Goal: Task Accomplishment & Management: Manage account settings

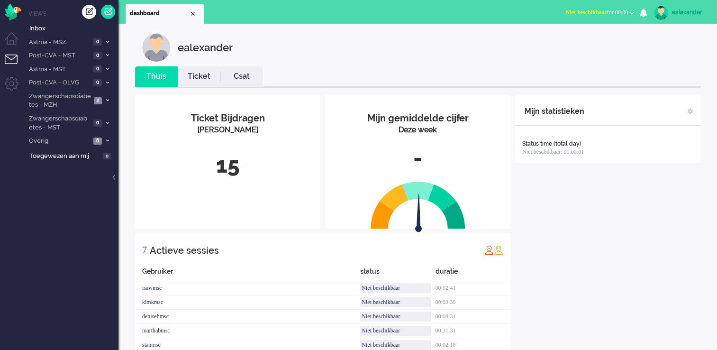
click at [620, 12] on span "Niet beschikbaar for 00:00" at bounding box center [597, 12] width 62 height 7
click at [572, 45] on label "Online" at bounding box center [594, 42] width 75 height 8
click at [106, 101] on icon at bounding box center [107, 100] width 3 height 3
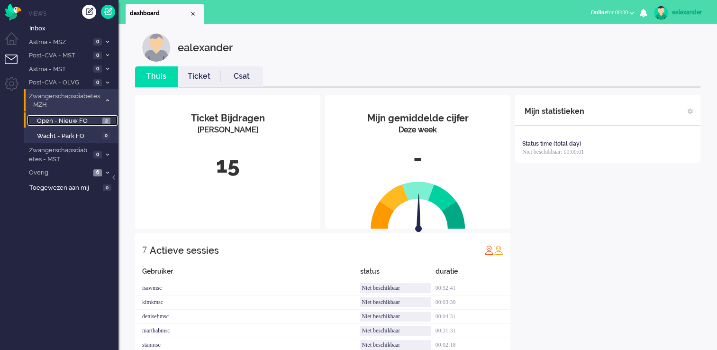
click at [108, 121] on span "2" at bounding box center [106, 121] width 8 height 7
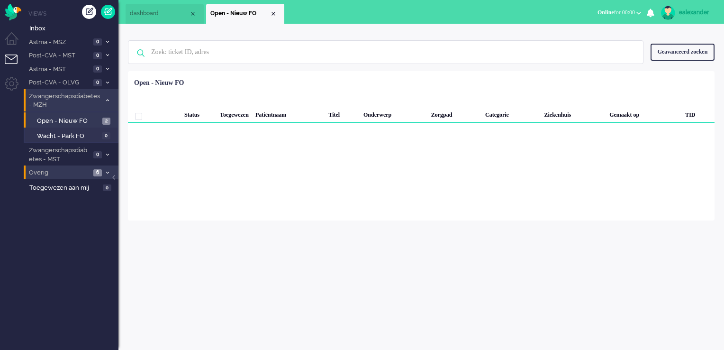
click at [99, 173] on span "6" at bounding box center [97, 172] width 9 height 7
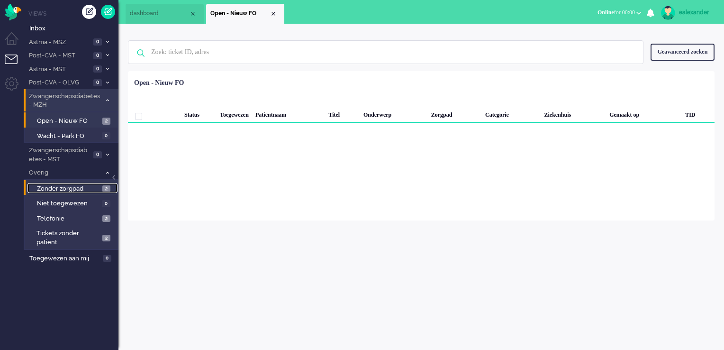
click at [98, 186] on span "Zonder zorgpad" at bounding box center [68, 188] width 63 height 9
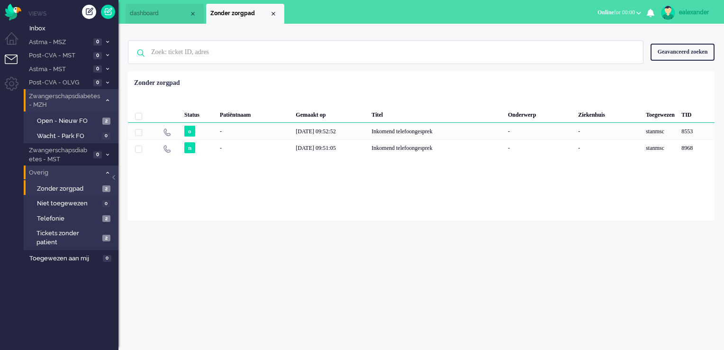
click at [100, 174] on span "Overig" at bounding box center [63, 172] width 73 height 9
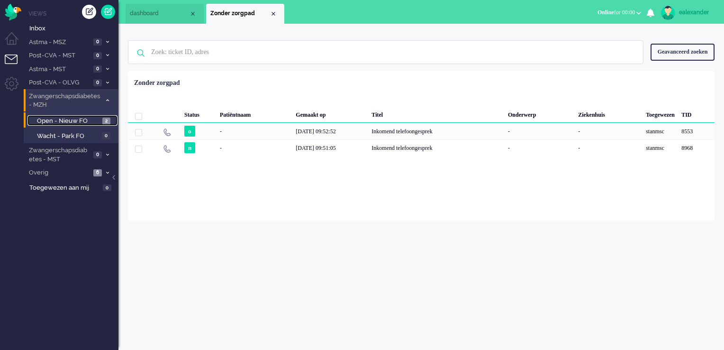
click at [107, 120] on span "2" at bounding box center [106, 121] width 8 height 7
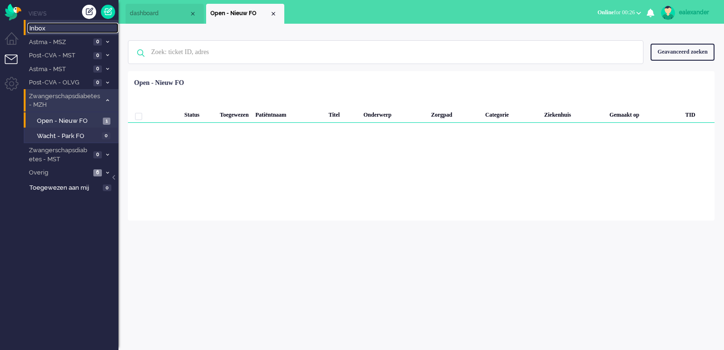
click at [64, 23] on link "Inbox" at bounding box center [72, 28] width 91 height 10
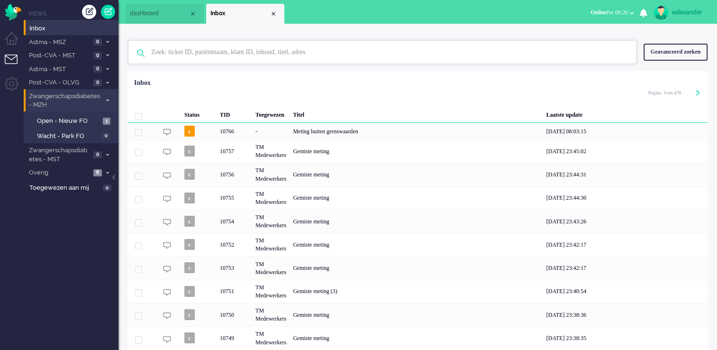
click at [224, 56] on input "text" at bounding box center [383, 52] width 479 height 23
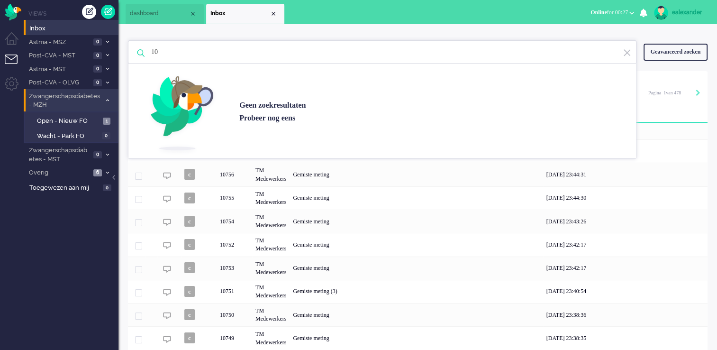
type input "1"
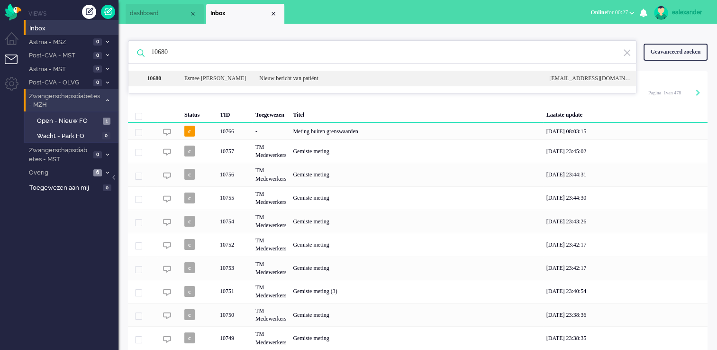
type input "10680"
click at [328, 81] on div "Nieuw bericht van patiënt" at bounding box center [397, 78] width 290 height 8
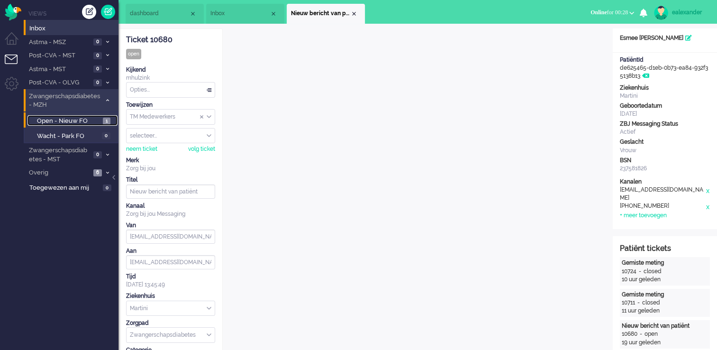
click at [87, 120] on span "Open - Nieuw FO" at bounding box center [69, 121] width 64 height 9
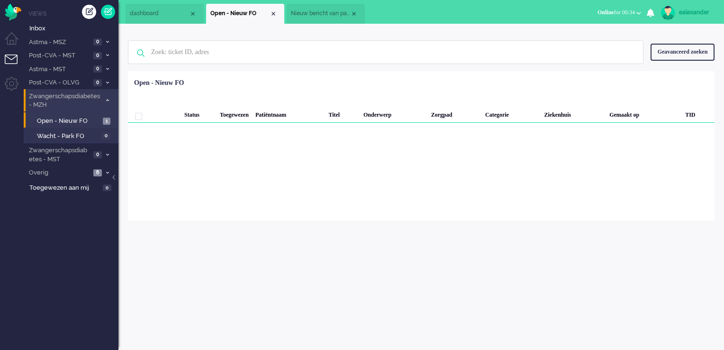
click at [688, 9] on div "ealexander" at bounding box center [697, 12] width 36 height 9
click at [668, 65] on link "Instellingen" at bounding box center [683, 63] width 71 height 9
select select
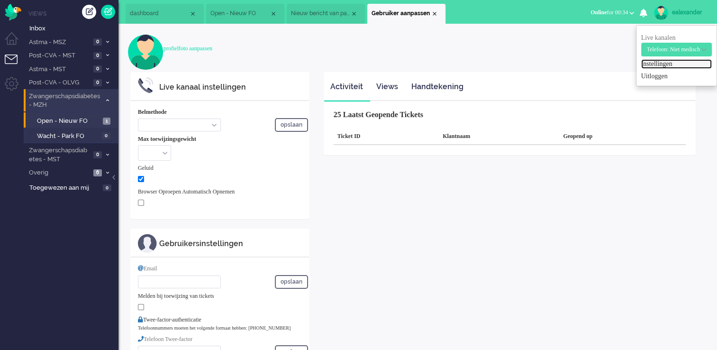
select select "inbound-new"
type input "[PHONE_NUMBER]"
checkbox input "true"
type input "[PERSON_NAME][EMAIL_ADDRESS][DOMAIN_NAME]"
type input "[PHONE_NUMBER]"
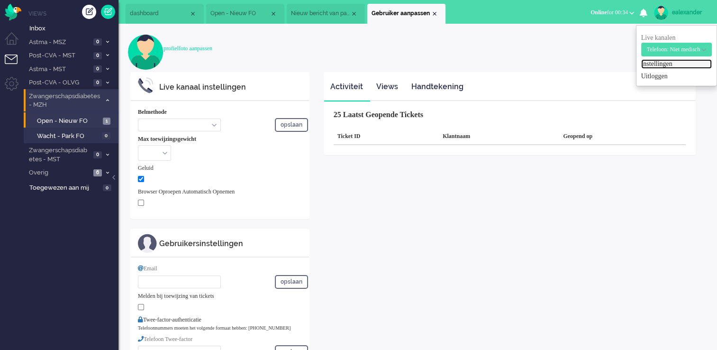
select select "nl"
select select "en_GB"
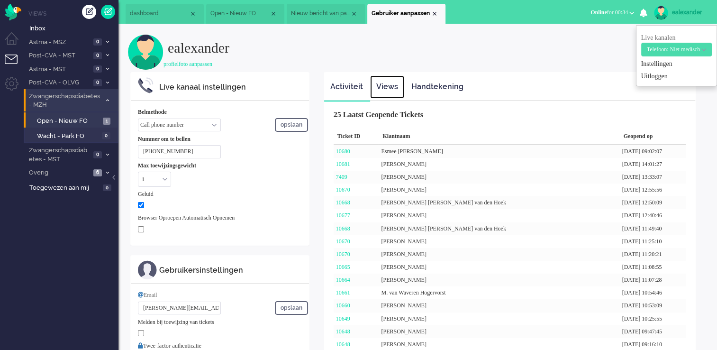
click at [395, 90] on link "Views" at bounding box center [387, 86] width 34 height 23
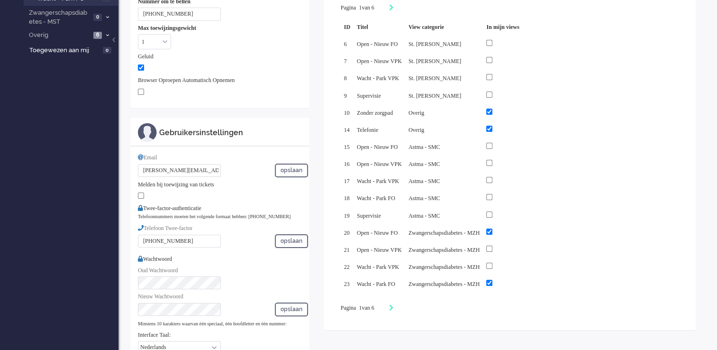
scroll to position [142, 0]
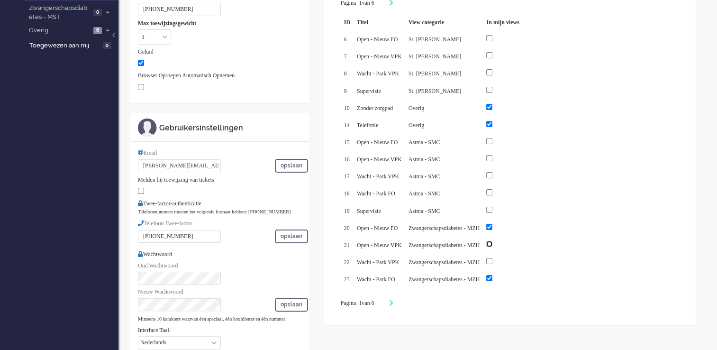
click at [492, 241] on input "checkbox" at bounding box center [489, 244] width 6 height 6
checkbox input "true"
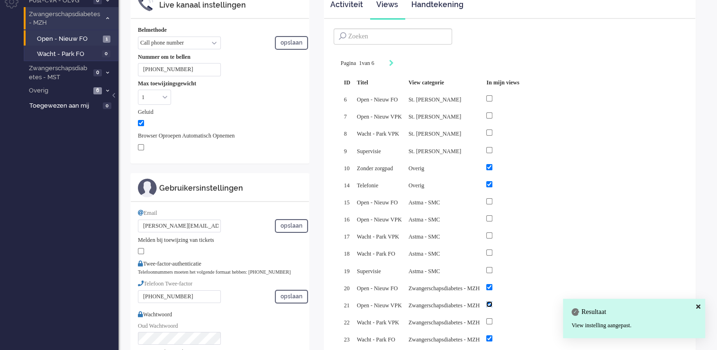
scroll to position [0, 0]
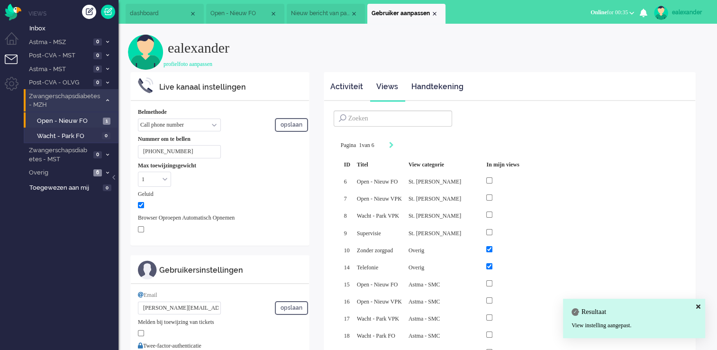
click at [229, 12] on span "Open - Nieuw FO" at bounding box center [239, 13] width 59 height 8
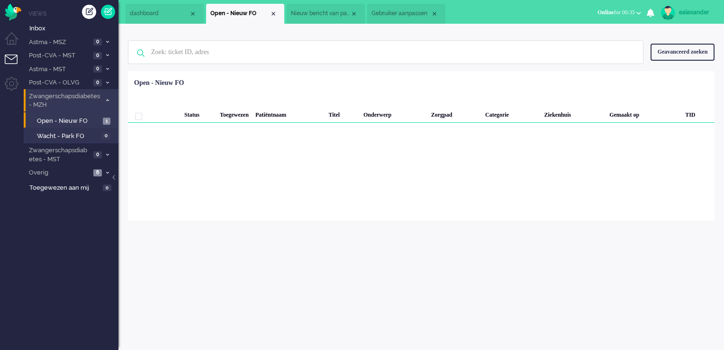
click at [410, 15] on span "Gebruiker aanpassen" at bounding box center [401, 13] width 59 height 8
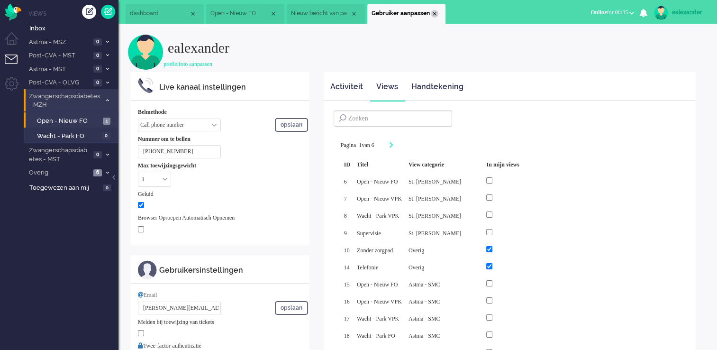
click at [436, 15] on div "Close tab" at bounding box center [435, 14] width 8 height 8
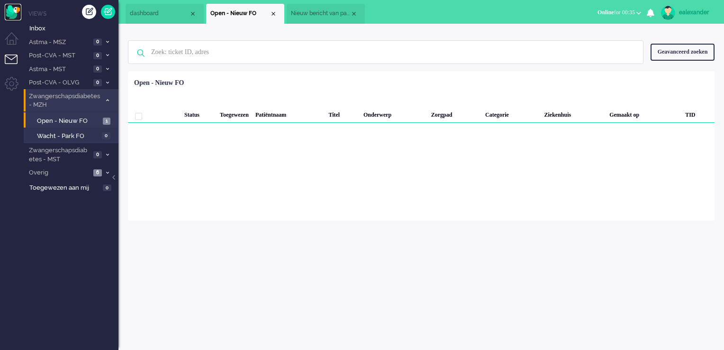
click at [15, 13] on img "Omnidesk" at bounding box center [13, 12] width 17 height 17
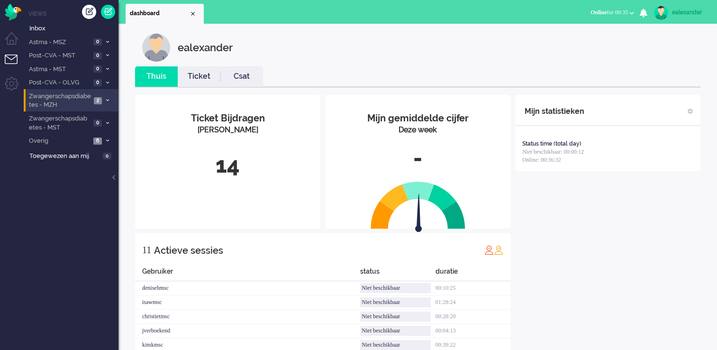
click at [110, 100] on span at bounding box center [107, 100] width 7 height 5
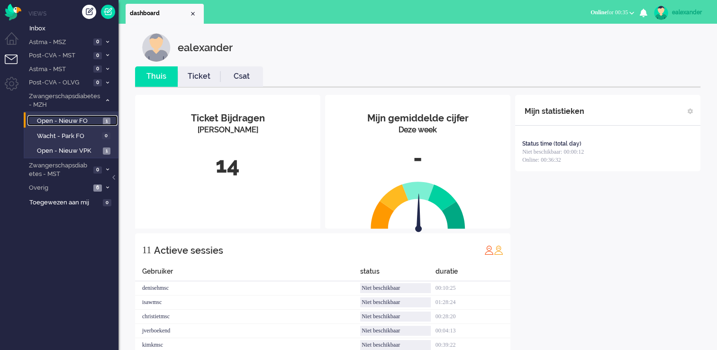
click at [105, 119] on span "1" at bounding box center [107, 121] width 8 height 7
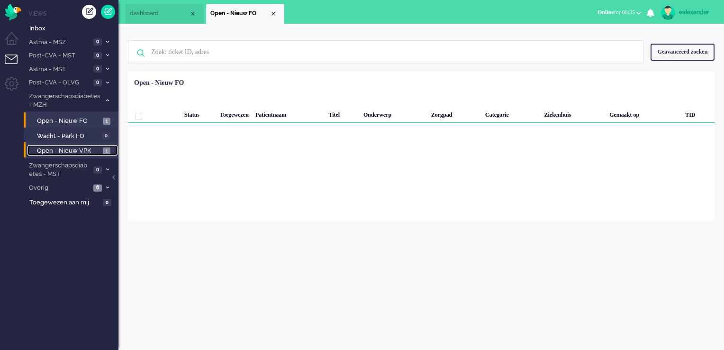
click at [98, 153] on span "Open - Nieuw VPK" at bounding box center [69, 150] width 64 height 9
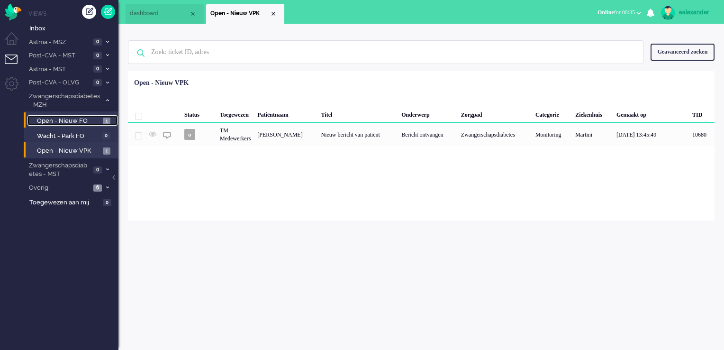
click at [84, 118] on span "Open - Nieuw FO" at bounding box center [69, 121] width 64 height 9
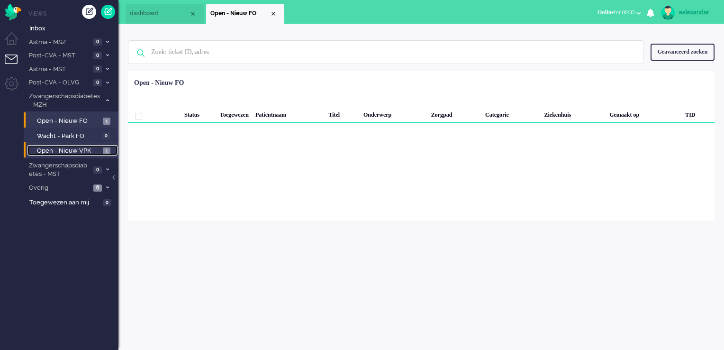
click at [91, 150] on span "Open - Nieuw VPK" at bounding box center [69, 150] width 64 height 9
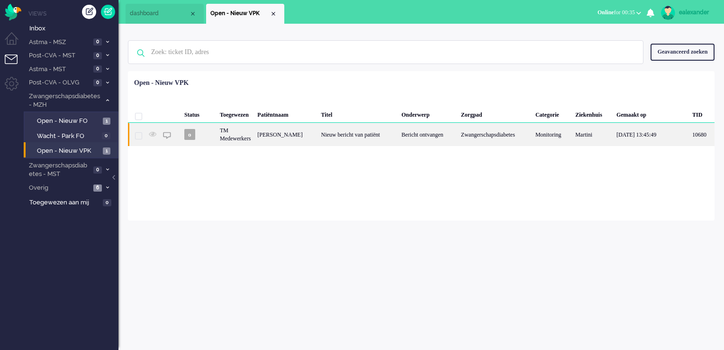
click at [406, 136] on div "Bericht ontvangen" at bounding box center [428, 134] width 60 height 23
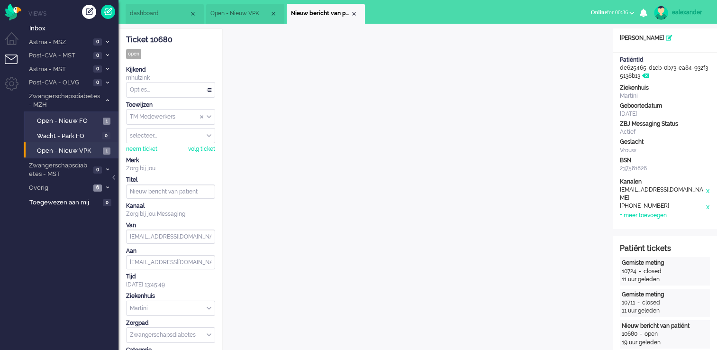
click at [208, 115] on div "TM Medewerkers" at bounding box center [171, 116] width 88 height 15
click at [207, 143] on li "TM Verpleegkundigen" at bounding box center [171, 145] width 88 height 14
click at [354, 13] on div "Close tab" at bounding box center [354, 14] width 8 height 8
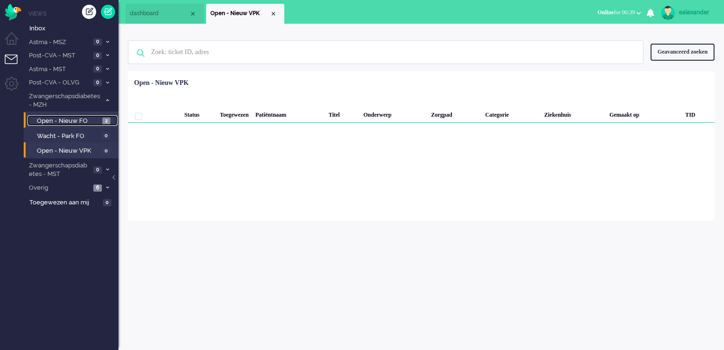
click at [100, 117] on link "Open - Nieuw FO 2" at bounding box center [72, 120] width 90 height 10
click at [49, 21] on li "Inbox" at bounding box center [71, 27] width 95 height 15
click at [46, 30] on span "Inbox" at bounding box center [73, 28] width 89 height 9
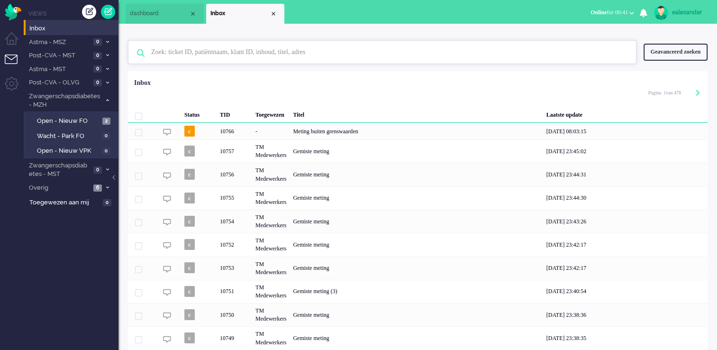
click at [197, 50] on input "text" at bounding box center [383, 52] width 479 height 23
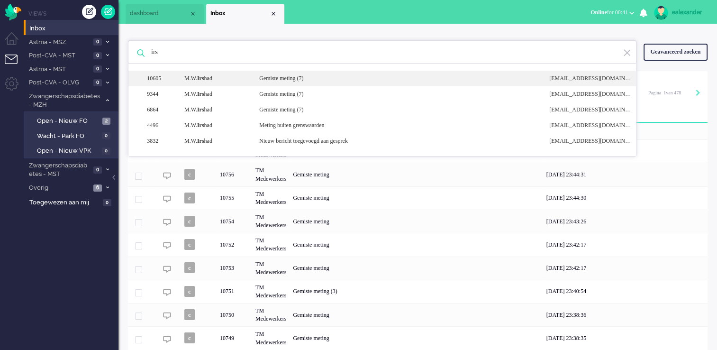
type input "irs"
click at [204, 80] on b "Irs" at bounding box center [200, 78] width 7 height 7
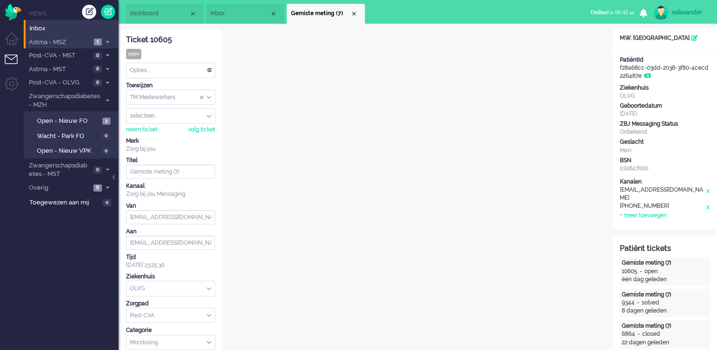
click at [108, 39] on span at bounding box center [107, 41] width 7 height 5
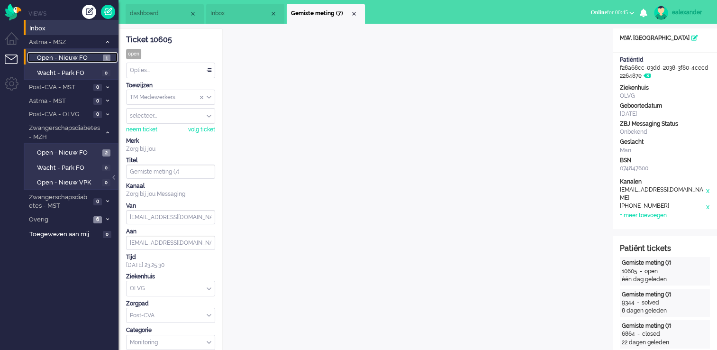
click at [100, 56] on link "Open - Nieuw FO 1" at bounding box center [72, 57] width 90 height 10
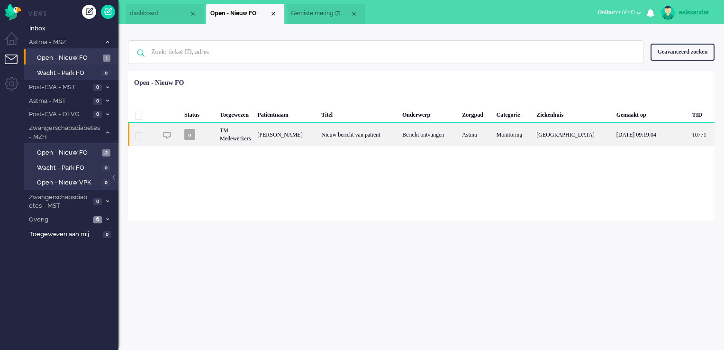
click at [326, 138] on div "Nieuw bericht van patiënt" at bounding box center [358, 134] width 81 height 23
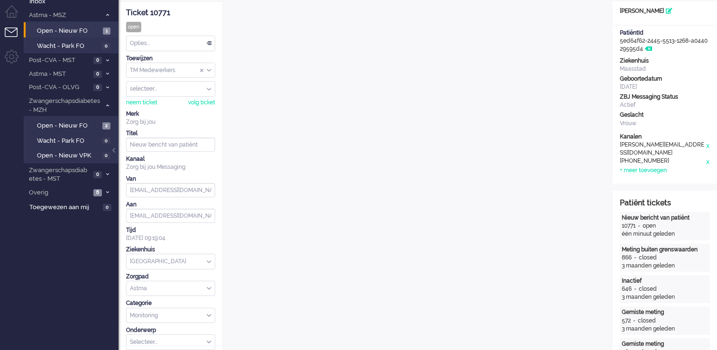
scroll to position [10, 0]
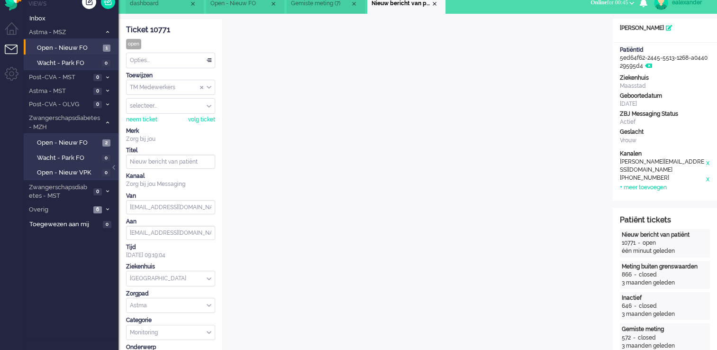
click at [209, 86] on div "TM Medewerkers" at bounding box center [171, 87] width 88 height 15
click at [201, 113] on li "TM Verpleegkundigen" at bounding box center [171, 116] width 88 height 14
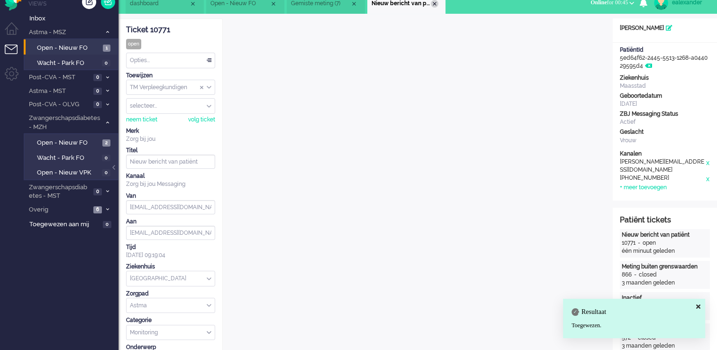
click at [438, 5] on div "Close tab" at bounding box center [435, 4] width 8 height 8
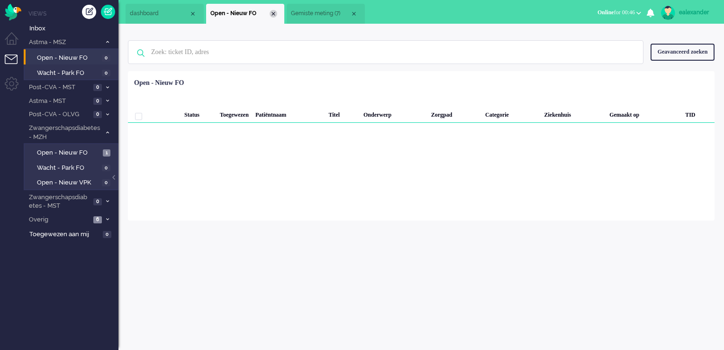
click at [273, 17] on div "Close tab" at bounding box center [274, 14] width 8 height 8
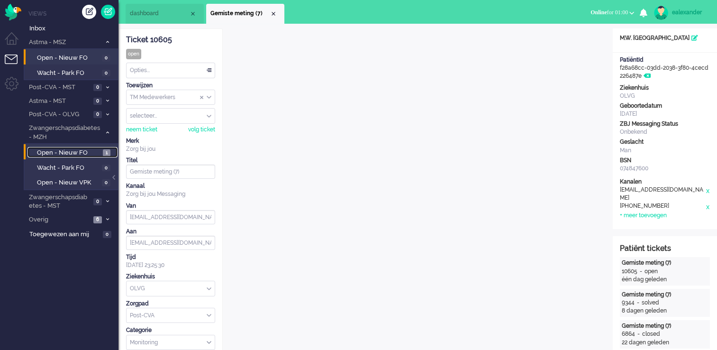
click at [93, 153] on span "Open - Nieuw FO" at bounding box center [69, 152] width 64 height 9
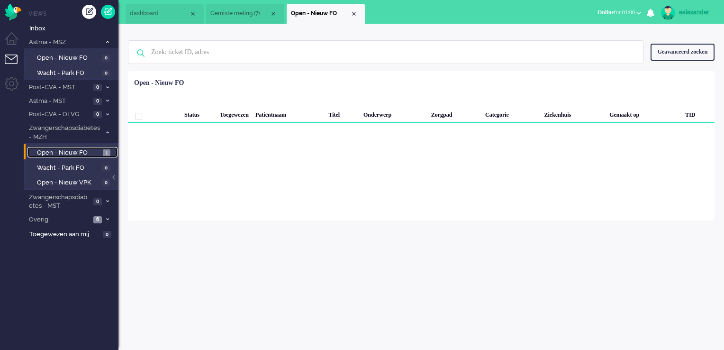
click at [239, 17] on span "Gemiste meting (7)" at bounding box center [239, 13] width 59 height 8
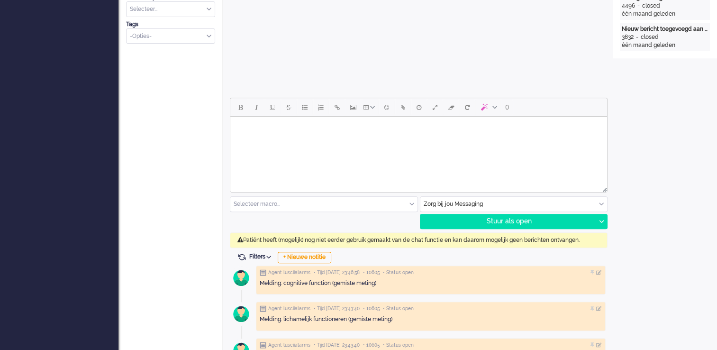
scroll to position [360, 0]
click at [602, 205] on div "Zorg bij jou Messaging" at bounding box center [513, 203] width 187 height 15
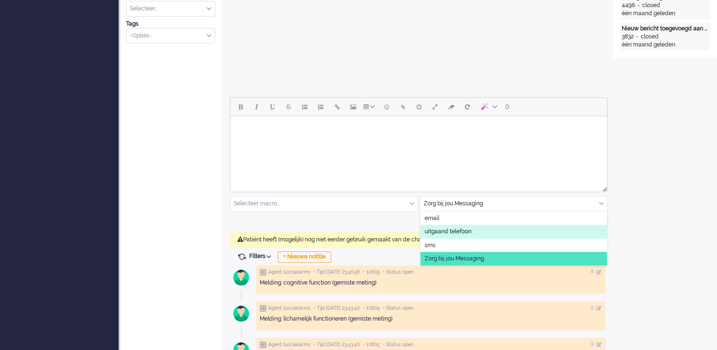
click at [517, 233] on li "uitgaand telefoon" at bounding box center [513, 232] width 187 height 14
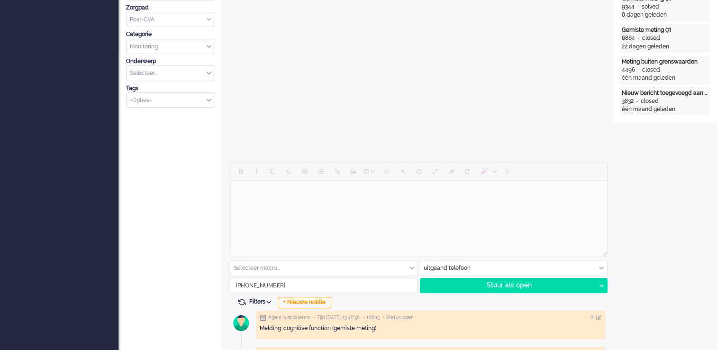
scroll to position [313, 0]
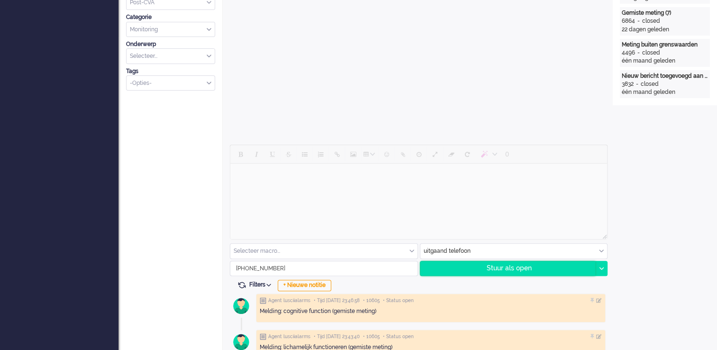
click at [559, 268] on div "Stuur als open" at bounding box center [507, 268] width 175 height 14
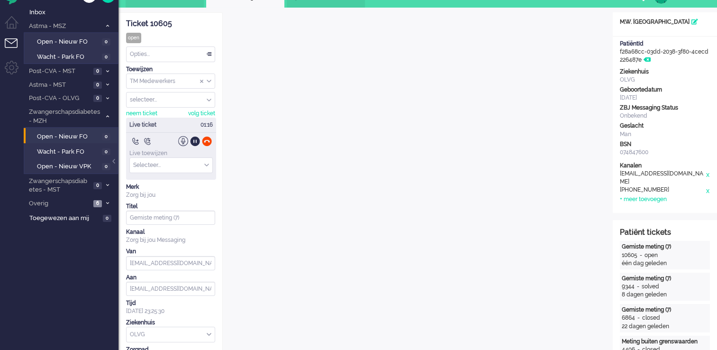
scroll to position [0, 0]
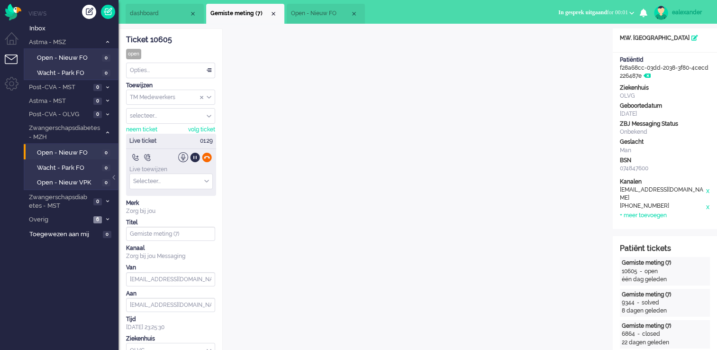
click at [206, 160] on div at bounding box center [207, 157] width 10 height 10
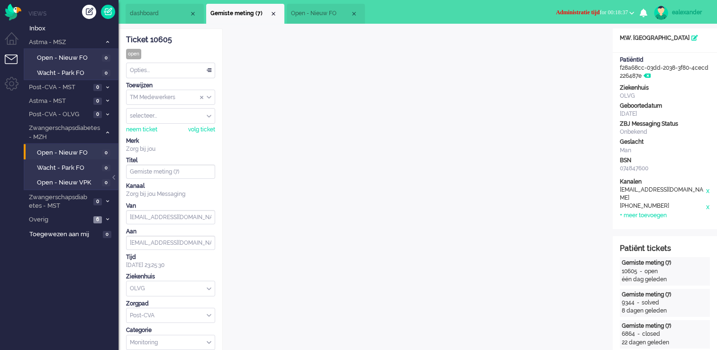
click at [620, 14] on span "Administratie tijd for 00:18:37" at bounding box center [592, 12] width 72 height 7
click at [592, 43] on label "Online" at bounding box center [594, 42] width 75 height 8
click at [306, 16] on span "Open - Nieuw FO" at bounding box center [320, 13] width 59 height 8
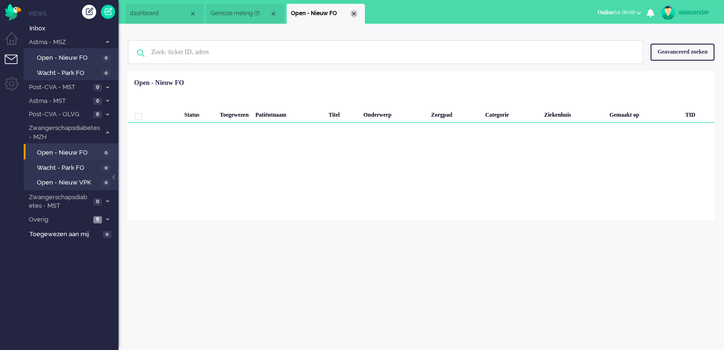
click at [352, 12] on div "Close tab" at bounding box center [354, 14] width 8 height 8
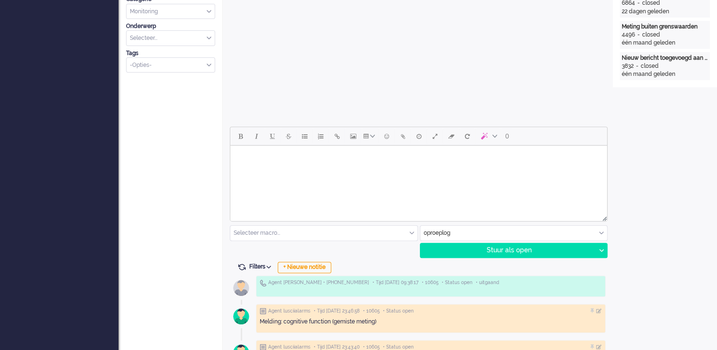
scroll to position [379, 0]
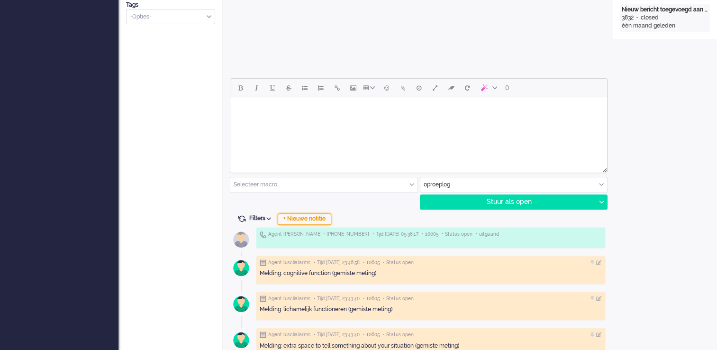
click at [327, 217] on div "+ Nieuwe notitie" at bounding box center [305, 218] width 54 height 11
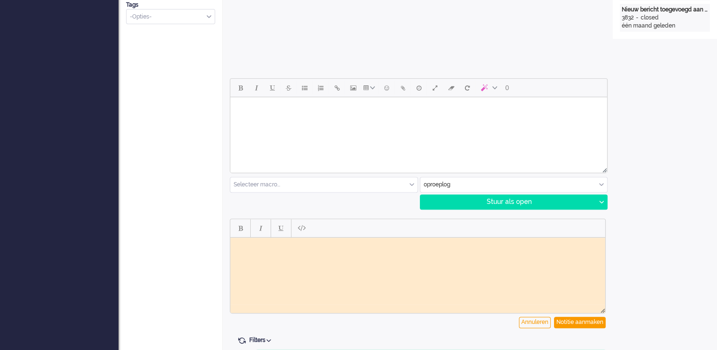
scroll to position [0, 0]
click at [277, 252] on html at bounding box center [417, 244] width 375 height 15
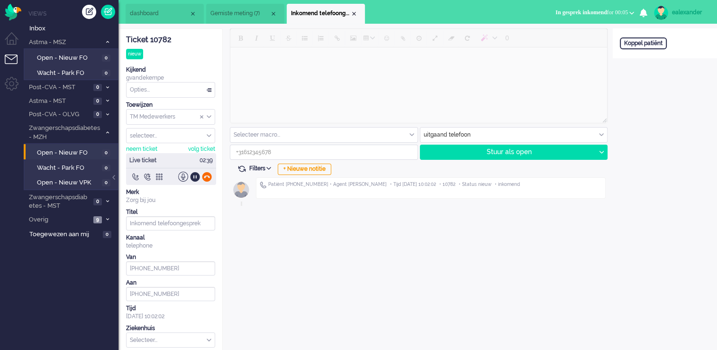
click at [207, 175] on div at bounding box center [207, 177] width 10 height 10
type input "[PHONE_NUMBER]"
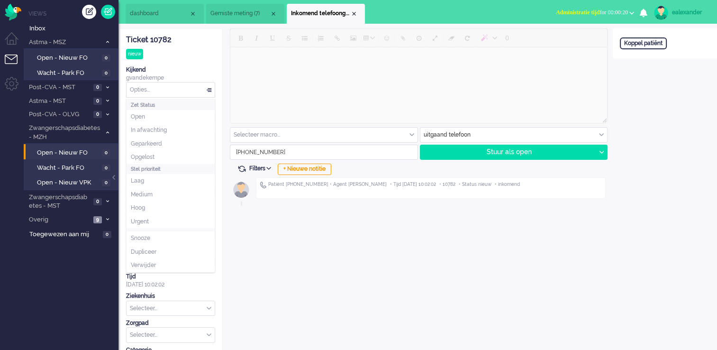
click at [211, 90] on div "Opties..." at bounding box center [171, 89] width 88 height 15
click at [181, 156] on li "Opgelost" at bounding box center [171, 157] width 88 height 14
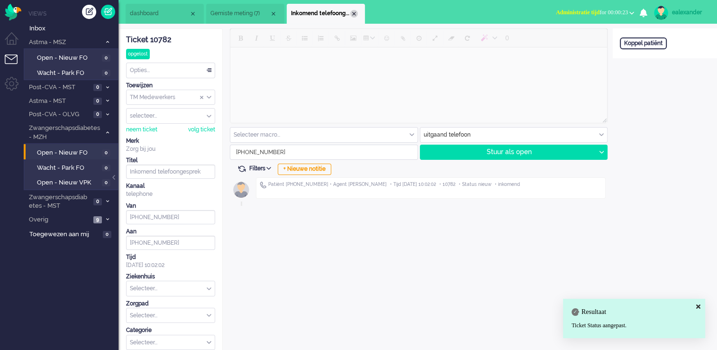
click at [353, 12] on div "Close tab" at bounding box center [354, 14] width 8 height 8
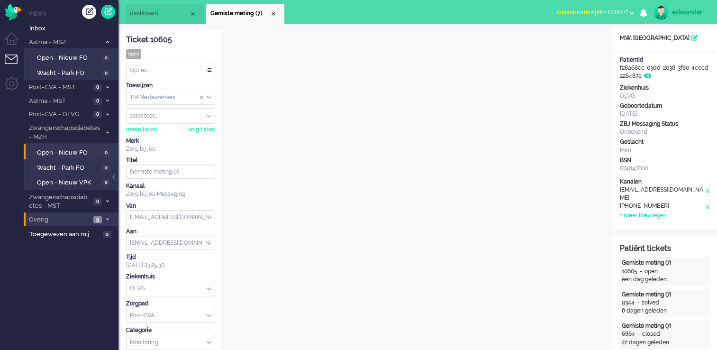
click at [106, 218] on icon at bounding box center [107, 219] width 3 height 3
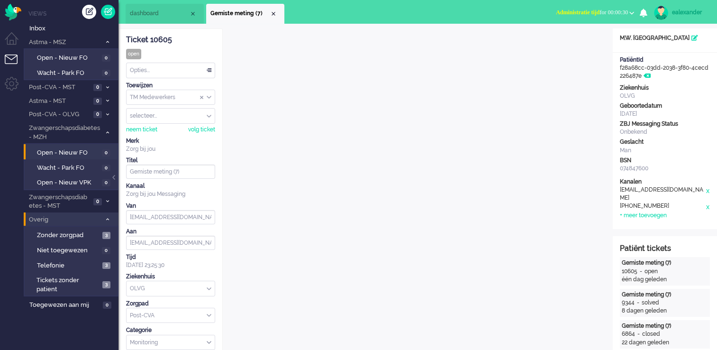
click at [108, 218] on icon at bounding box center [107, 219] width 3 height 3
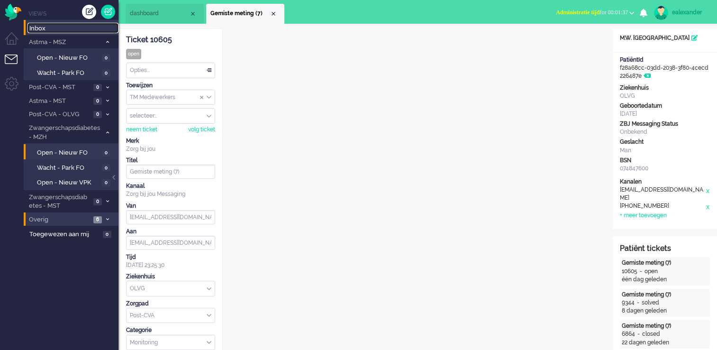
click at [36, 30] on span "Inbox" at bounding box center [73, 28] width 89 height 9
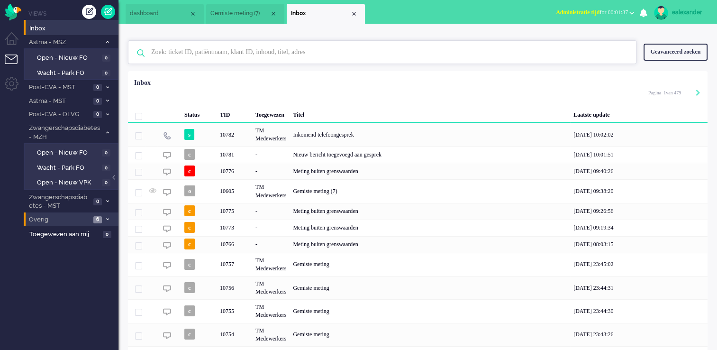
click at [209, 52] on input "text" at bounding box center [383, 52] width 479 height 23
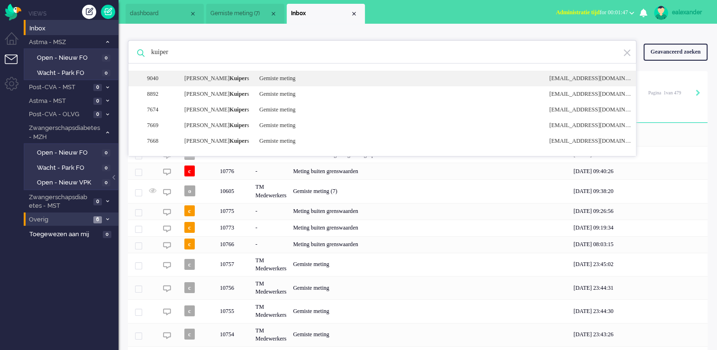
type input "kuiper"
click at [215, 77] on div "[PERSON_NAME] s" at bounding box center [214, 78] width 75 height 8
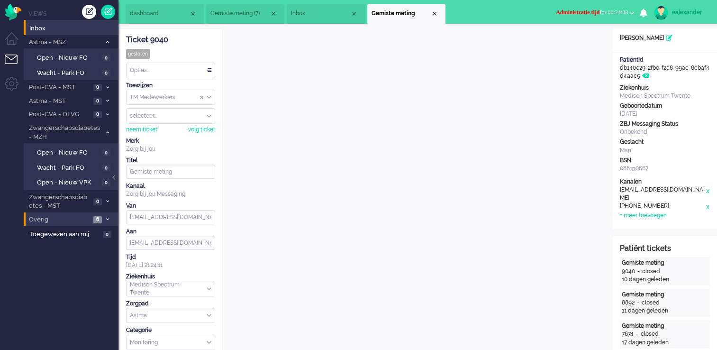
click at [161, 14] on span "dashboard" at bounding box center [159, 13] width 59 height 8
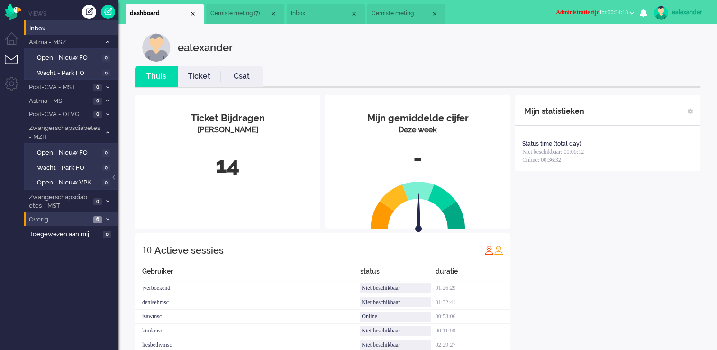
click at [603, 14] on span "Administratie tijd for 00:24:18" at bounding box center [592, 12] width 72 height 7
click at [591, 34] on label "Niet beschikbaar" at bounding box center [594, 32] width 75 height 8
click at [406, 13] on span "Gemiste meting" at bounding box center [401, 13] width 59 height 8
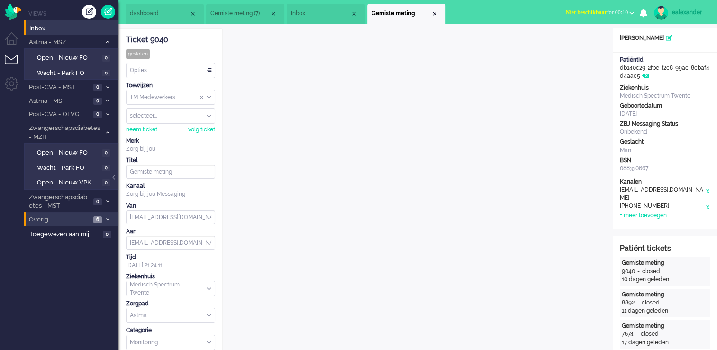
click at [686, 9] on div "ealexander" at bounding box center [690, 12] width 36 height 9
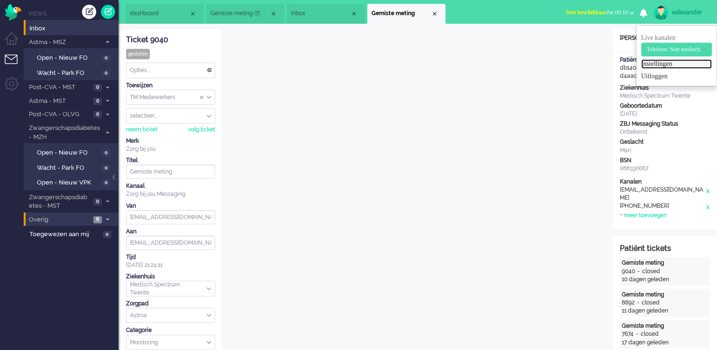
click at [663, 64] on link "Instellingen" at bounding box center [676, 63] width 71 height 9
select select
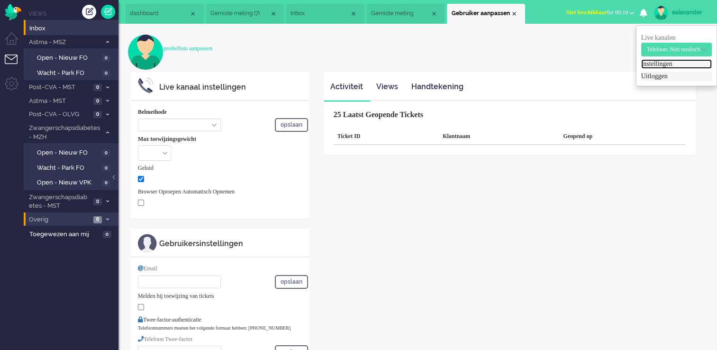
select select "inbound-new"
type input "[PHONE_NUMBER]"
checkbox input "true"
type input "[PERSON_NAME][EMAIL_ADDRESS][DOMAIN_NAME]"
type input "[PHONE_NUMBER]"
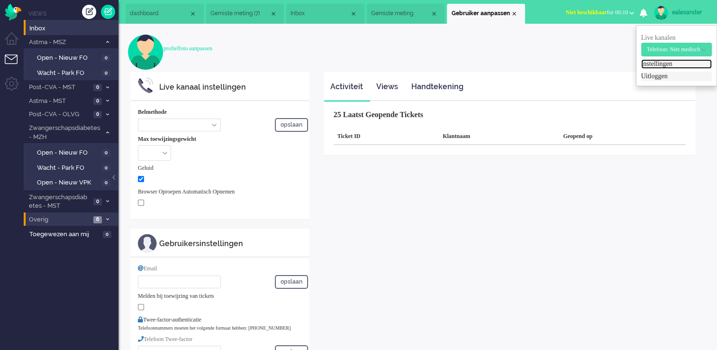
select select "nl"
select select "en_GB"
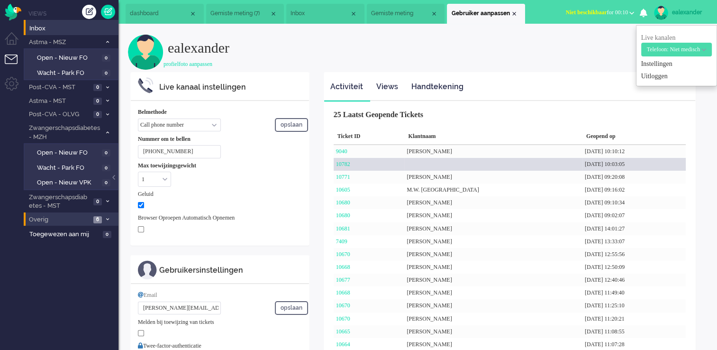
click at [449, 166] on div at bounding box center [493, 164] width 178 height 13
click at [344, 166] on link "10782" at bounding box center [343, 164] width 14 height 7
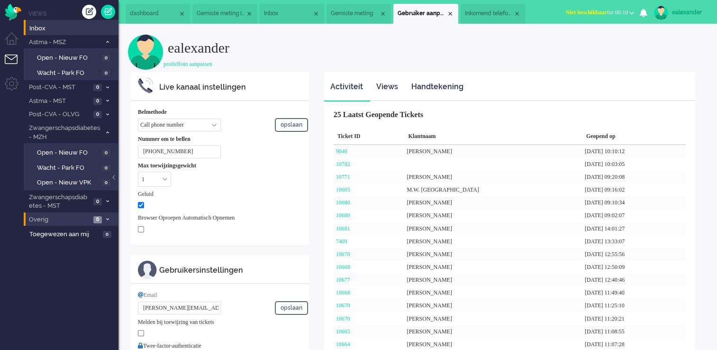
click at [481, 12] on span "Inkomend telefoongesprek" at bounding box center [489, 13] width 48 height 8
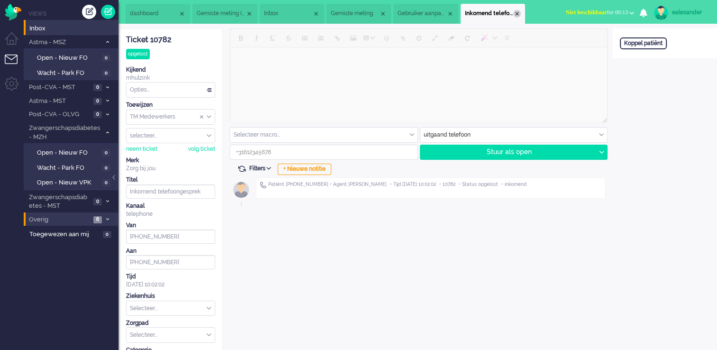
click at [521, 14] on div "Close tab" at bounding box center [517, 14] width 8 height 8
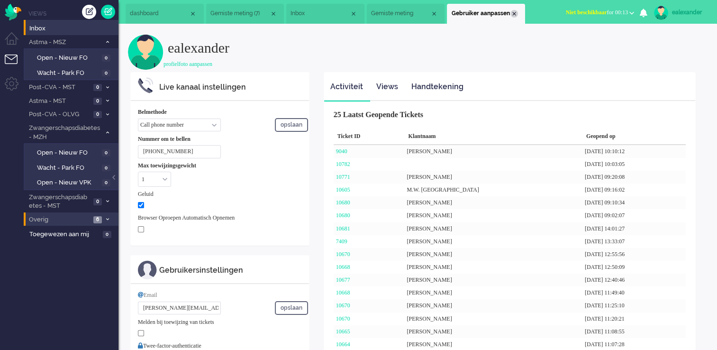
click at [517, 14] on div "Close tab" at bounding box center [514, 14] width 8 height 8
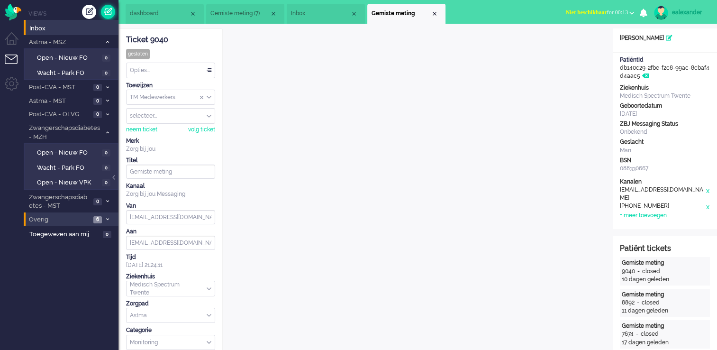
click at [106, 9] on link at bounding box center [108, 12] width 14 height 14
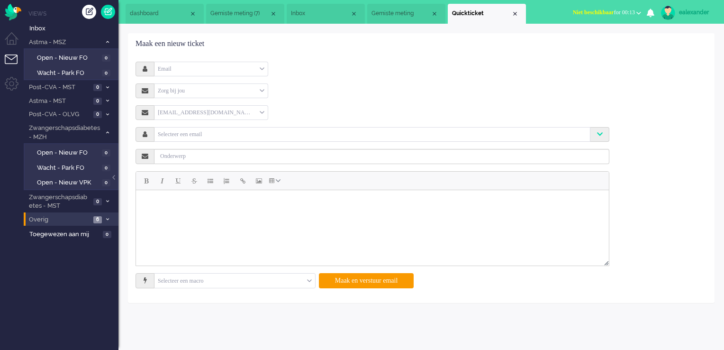
click at [260, 69] on div "Email" at bounding box center [210, 69] width 113 height 15
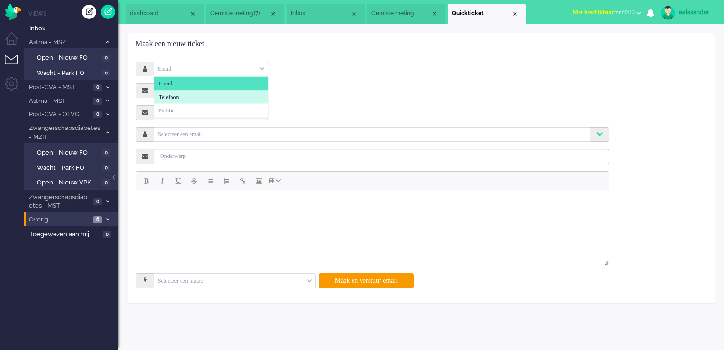
click at [248, 93] on li "Telefoon" at bounding box center [210, 97] width 113 height 14
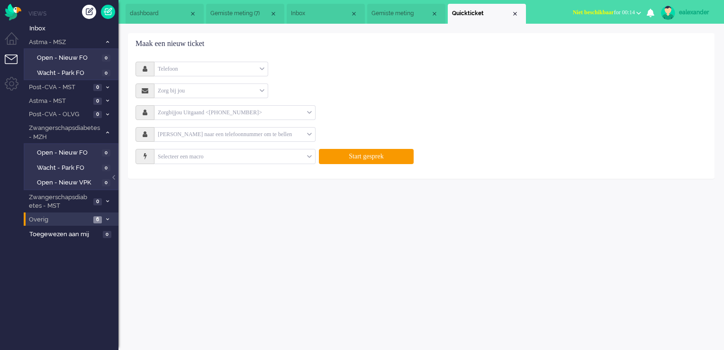
click at [236, 130] on input "text" at bounding box center [230, 134] width 153 height 11
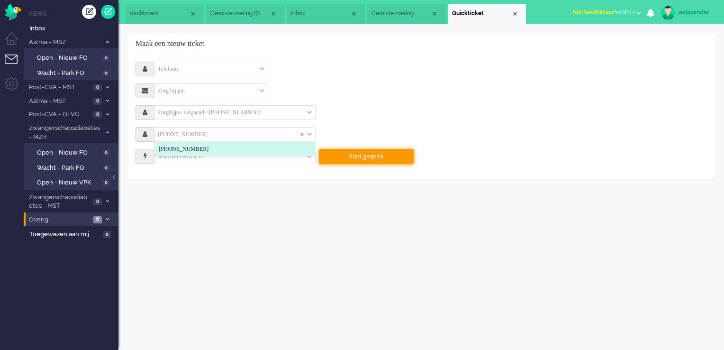
type input "[PHONE_NUMBER]"
click at [367, 158] on button "Start gesprek" at bounding box center [366, 156] width 95 height 15
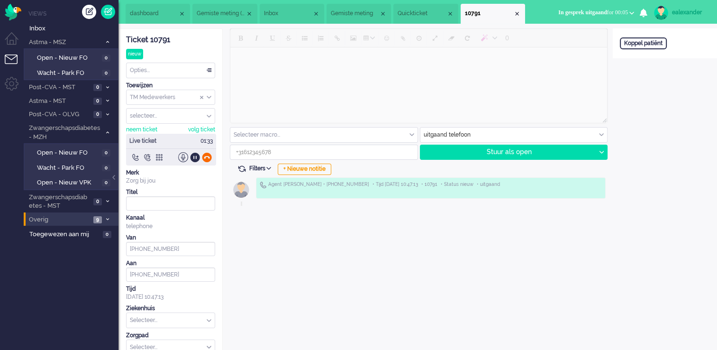
click at [206, 156] on div at bounding box center [207, 157] width 10 height 10
type input "[PHONE_NUMBER]"
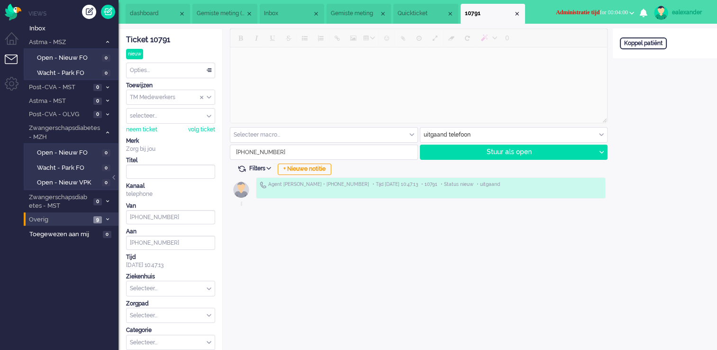
click at [205, 65] on div "Opties..." at bounding box center [171, 70] width 88 height 15
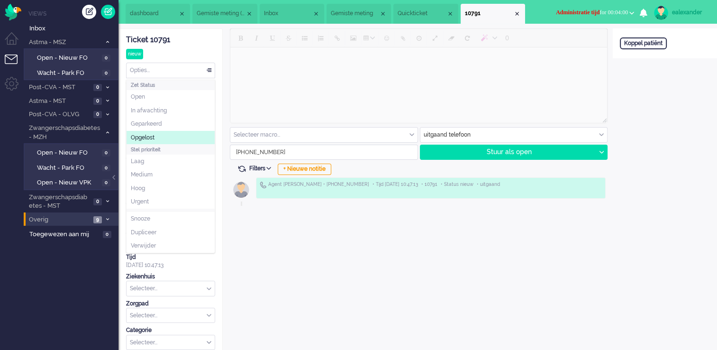
click at [147, 141] on li "Opgelost" at bounding box center [171, 138] width 88 height 14
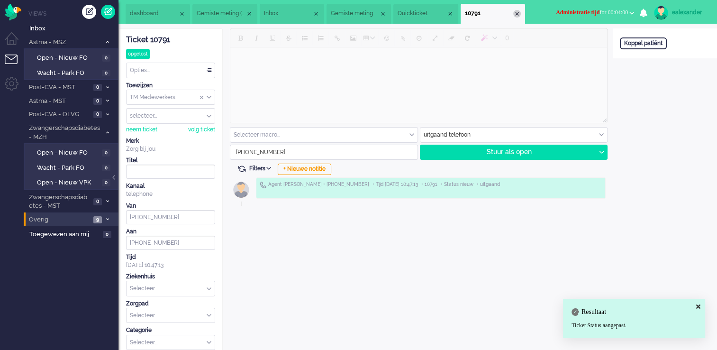
click at [519, 16] on div "Close tab" at bounding box center [517, 14] width 8 height 8
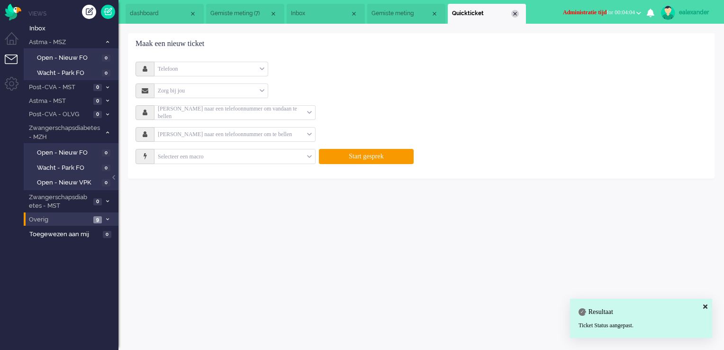
click at [517, 16] on div "Close tab" at bounding box center [515, 14] width 8 height 8
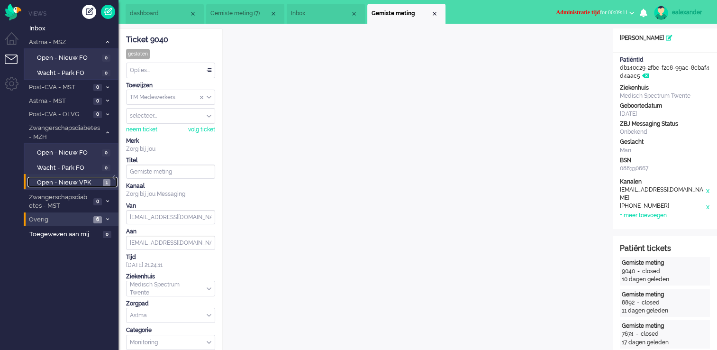
click at [75, 179] on span "Open - Nieuw VPK" at bounding box center [69, 182] width 64 height 9
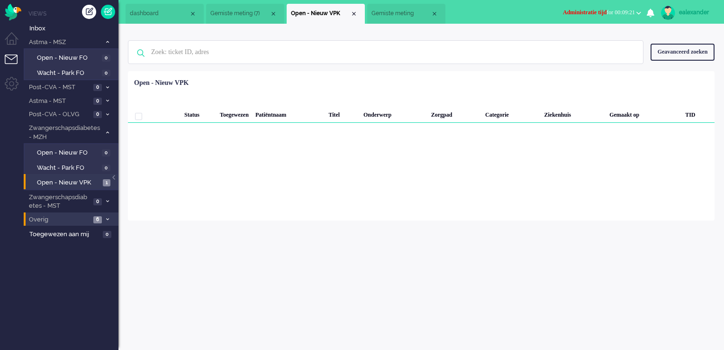
click at [701, 12] on div "ealexander" at bounding box center [697, 12] width 36 height 9
click at [667, 64] on link "Instellingen" at bounding box center [683, 63] width 71 height 9
select select
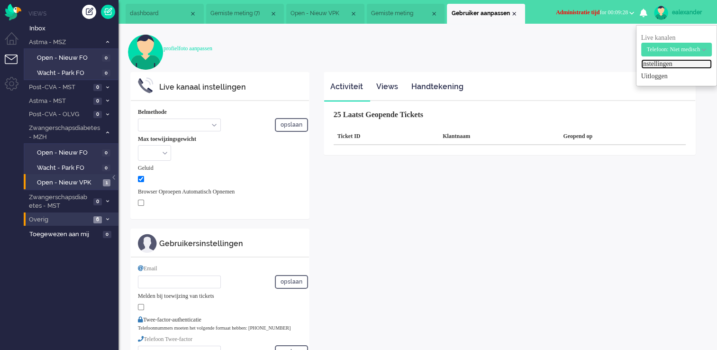
select select "inbound-new"
type input "[PHONE_NUMBER]"
checkbox input "true"
type input "[PERSON_NAME][EMAIL_ADDRESS][DOMAIN_NAME]"
type input "[PHONE_NUMBER]"
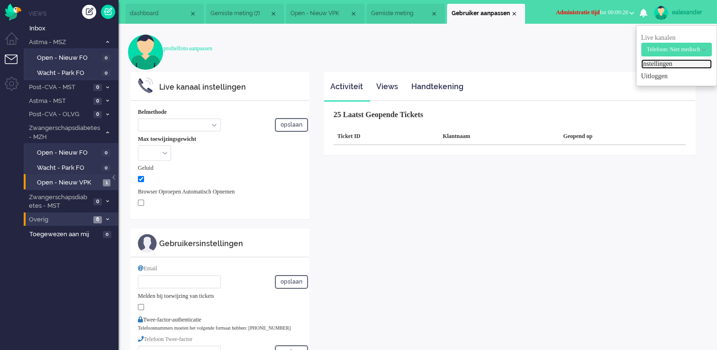
select select "nl"
select select "en_GB"
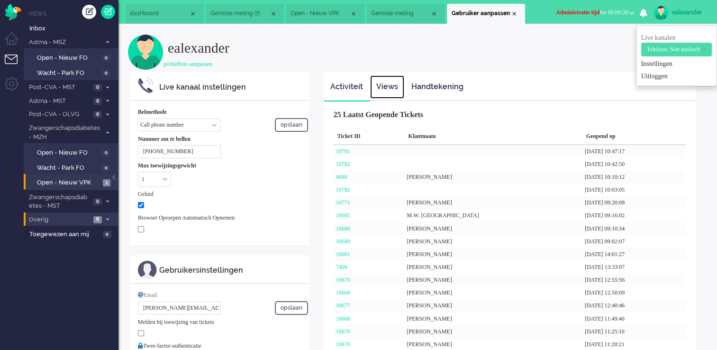
click at [383, 93] on link "Views" at bounding box center [387, 86] width 34 height 23
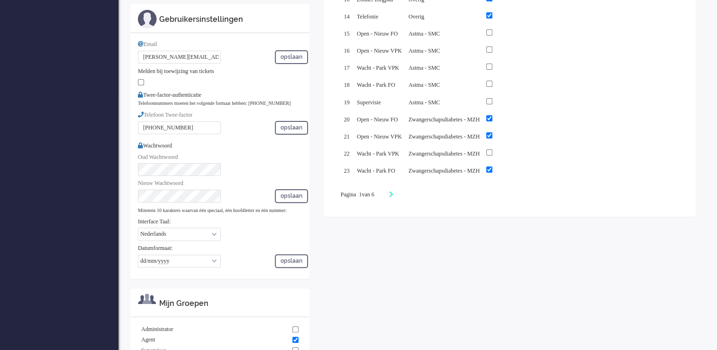
scroll to position [237, 0]
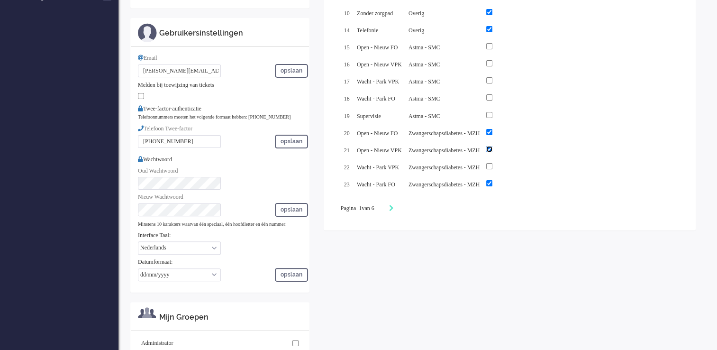
click at [492, 146] on input "checkbox" at bounding box center [489, 149] width 6 height 6
checkbox input "false"
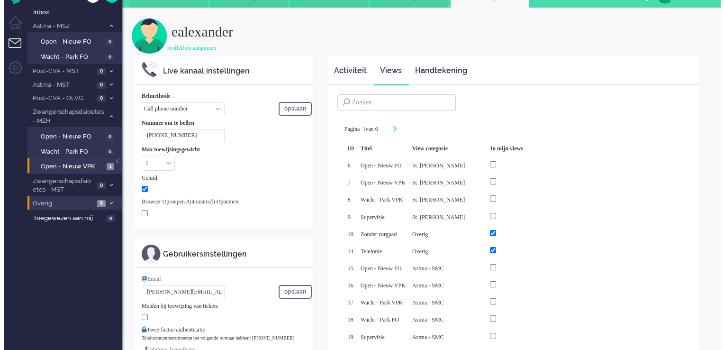
scroll to position [0, 0]
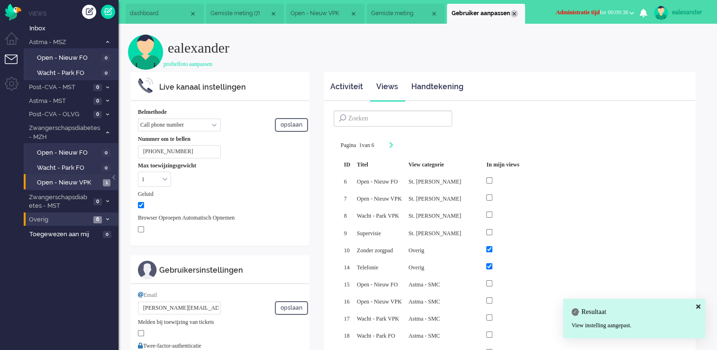
click at [517, 13] on div "Close tab" at bounding box center [514, 14] width 8 height 8
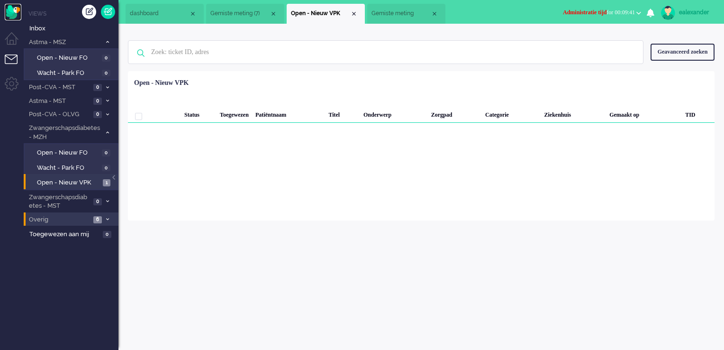
click at [13, 11] on img "Omnidesk" at bounding box center [13, 12] width 17 height 17
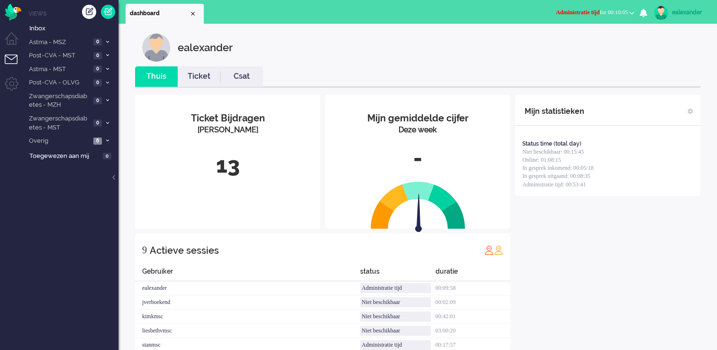
click at [625, 14] on span "Administratie tijd for 00:10:05" at bounding box center [592, 12] width 72 height 7
click at [573, 43] on label "Online" at bounding box center [594, 42] width 75 height 8
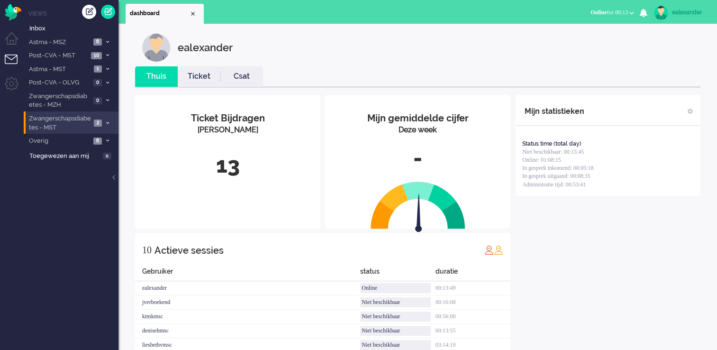
click at [108, 122] on icon at bounding box center [107, 122] width 3 height 3
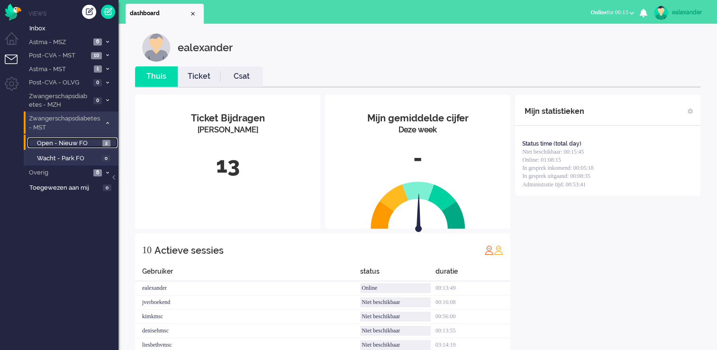
click at [102, 145] on link "Open - Nieuw FO 2" at bounding box center [72, 142] width 90 height 10
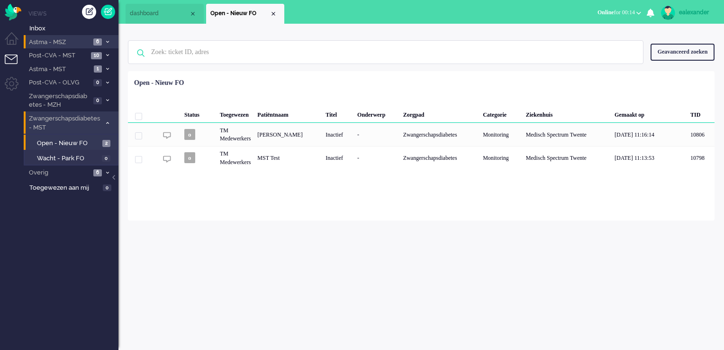
click at [95, 35] on li "Astma - MSZ 6" at bounding box center [71, 42] width 95 height 14
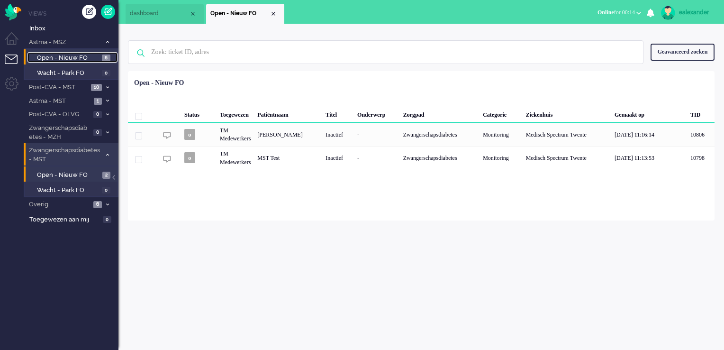
click at [106, 56] on span "6" at bounding box center [106, 57] width 9 height 7
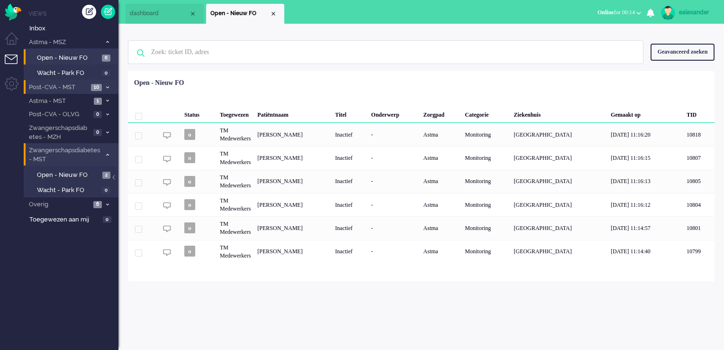
click at [102, 86] on li "Post-CVA - MST 10" at bounding box center [71, 87] width 95 height 14
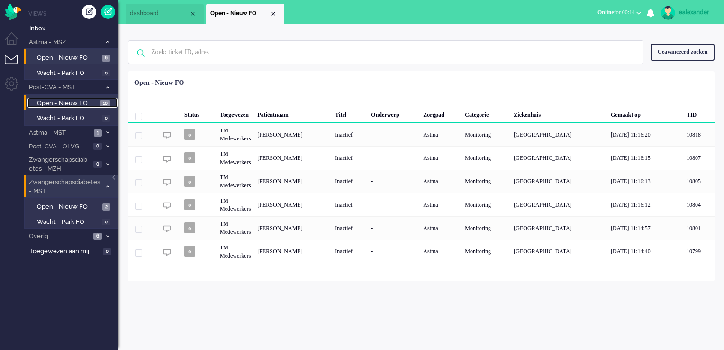
click at [103, 105] on span "10" at bounding box center [105, 103] width 10 height 7
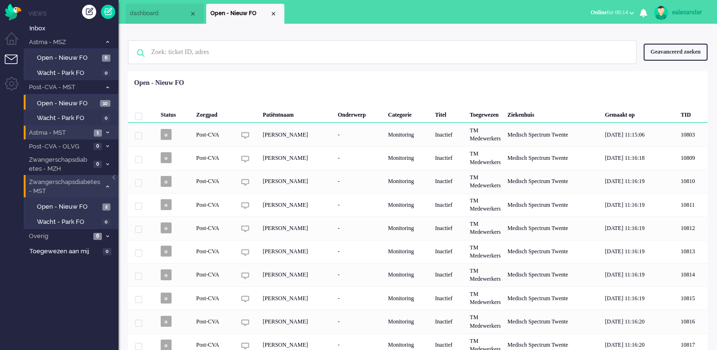
click at [99, 131] on span "1" at bounding box center [98, 132] width 8 height 7
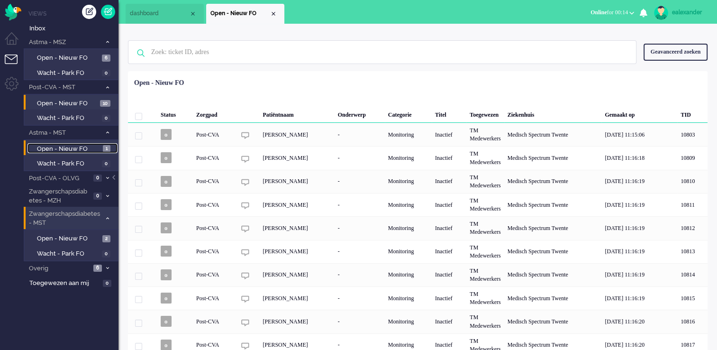
click at [103, 148] on span "1" at bounding box center [107, 148] width 8 height 7
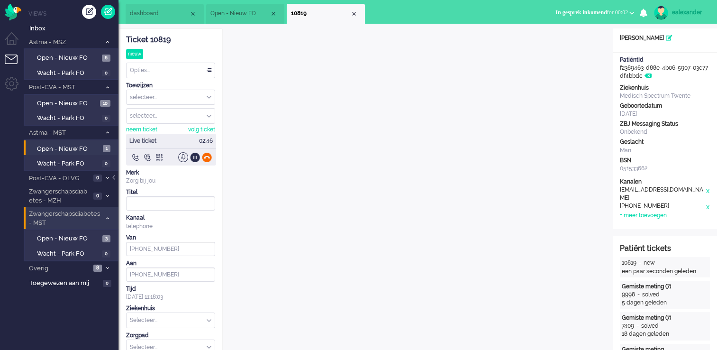
click at [207, 159] on div at bounding box center [207, 157] width 10 height 10
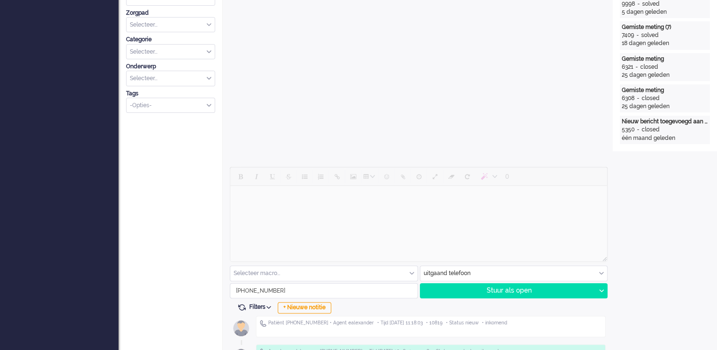
scroll to position [332, 0]
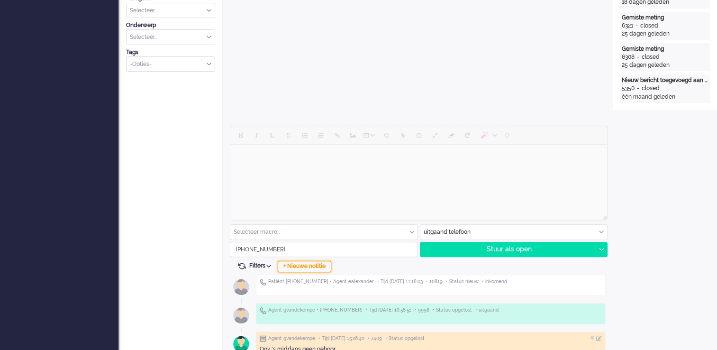
click at [318, 264] on div "+ Nieuwe notitie" at bounding box center [305, 266] width 54 height 11
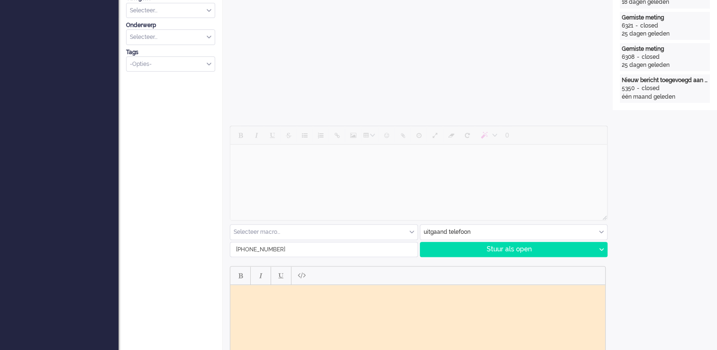
scroll to position [0, 0]
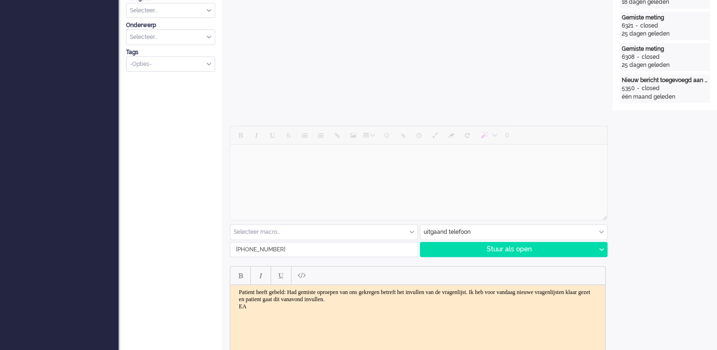
click at [254, 293] on body "Patient heeft gebeld: Had gemiste oproepen van ons gekregen betreft het invulle…" at bounding box center [417, 298] width 367 height 21
click at [345, 300] on body "Patiënt heeft gebeld: Had gemiste oproepen van ons gekregen betreft het invulle…" at bounding box center [417, 298] width 367 height 21
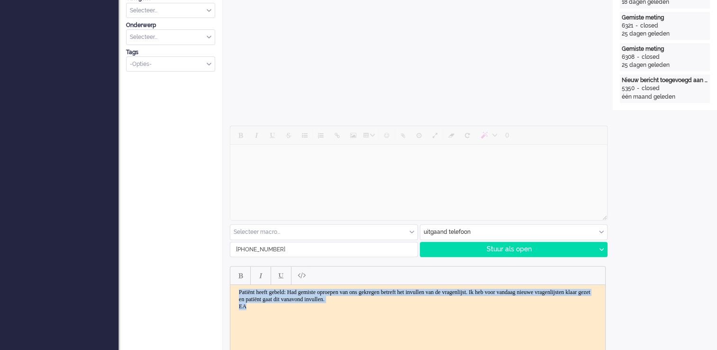
drag, startPoint x: 256, startPoint y: 305, endPoint x: 225, endPoint y: 288, distance: 35.4
click at [230, 288] on html "Patiënt heeft gebeld: Had gemiste oproepen van ons gekregen betreft het invulle…" at bounding box center [417, 298] width 375 height 29
copy body "Patiënt heeft gebeld: Had gemiste oproepen van ons gekregen betreft het invulle…"
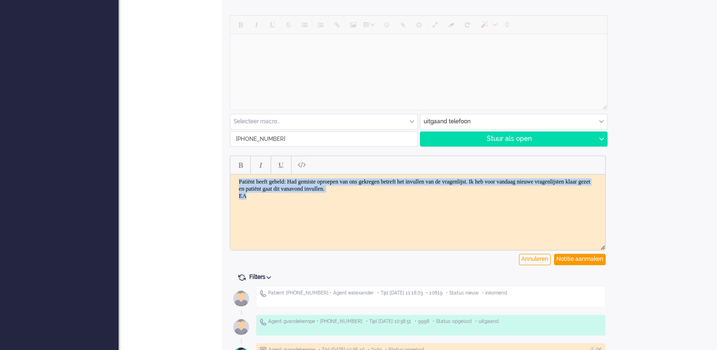
scroll to position [474, 0]
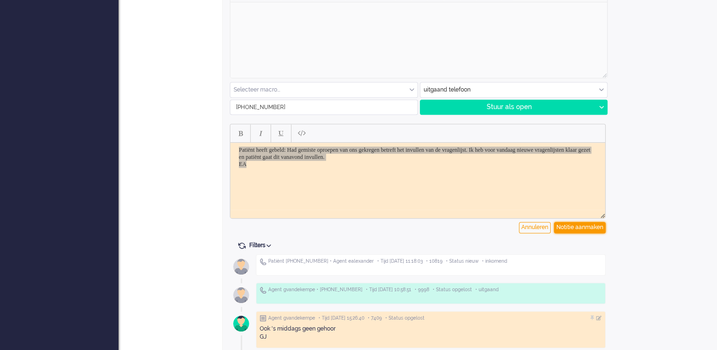
click at [570, 227] on div "Notitie aanmaken" at bounding box center [580, 227] width 52 height 11
type input "Inkomend telefoongesprek"
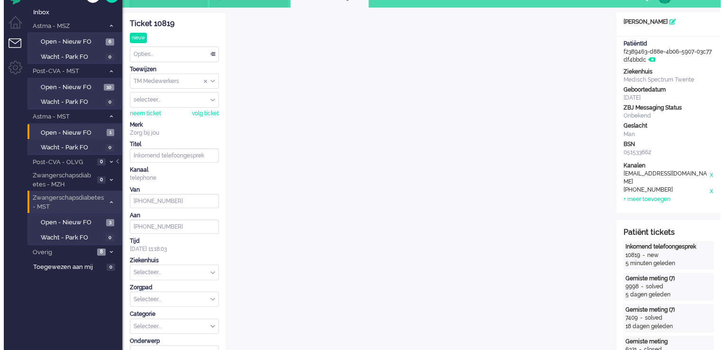
scroll to position [0, 0]
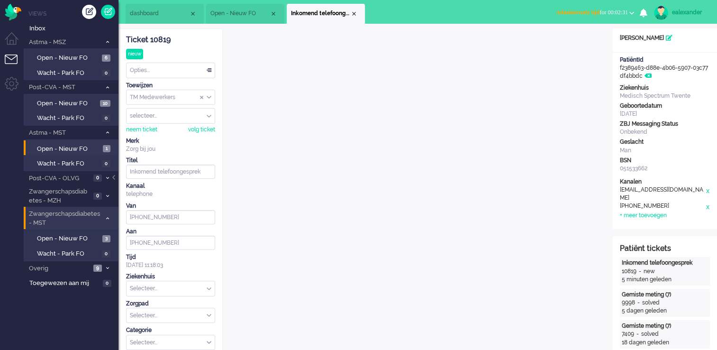
click at [204, 68] on div "Opties..." at bounding box center [171, 70] width 88 height 15
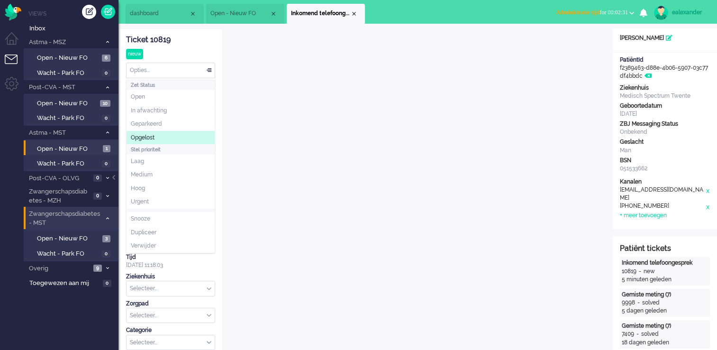
click at [169, 132] on li "Opgelost" at bounding box center [171, 138] width 88 height 14
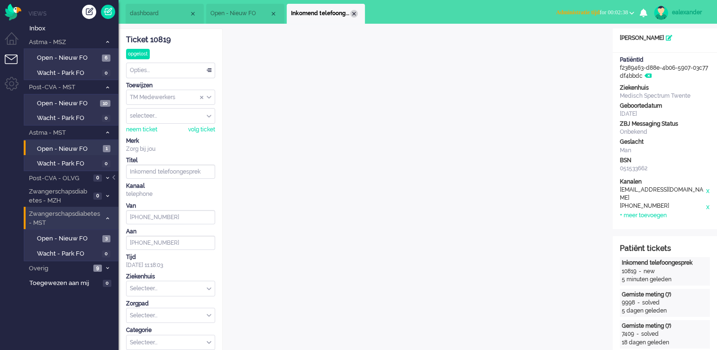
click at [354, 13] on div "Close tab" at bounding box center [354, 14] width 8 height 8
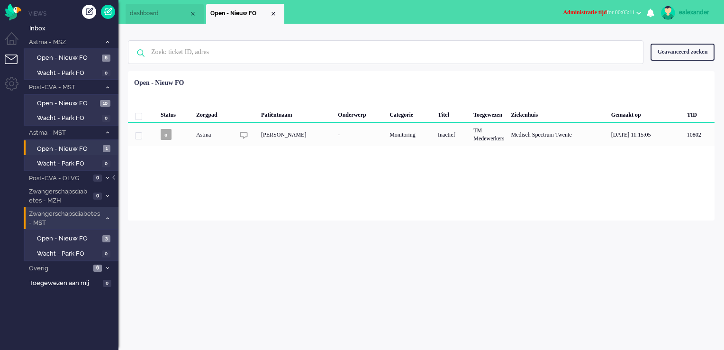
click at [610, 10] on span "Administratie tijd for 00:03:11" at bounding box center [599, 12] width 72 height 7
click at [572, 43] on label "Online" at bounding box center [601, 42] width 75 height 8
click at [91, 238] on span "Open - Nieuw FO" at bounding box center [68, 238] width 63 height 9
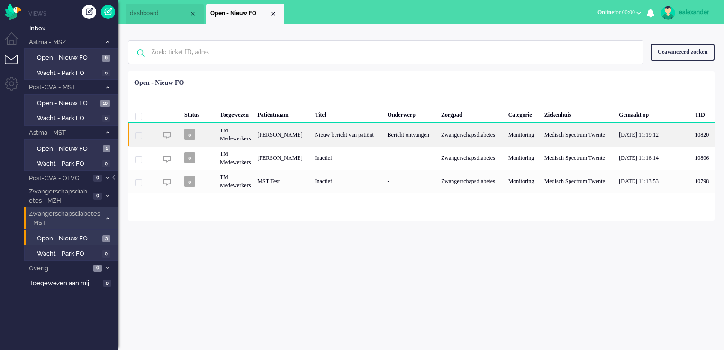
click at [454, 136] on div "Zwangerschapsdiabetes" at bounding box center [471, 134] width 67 height 23
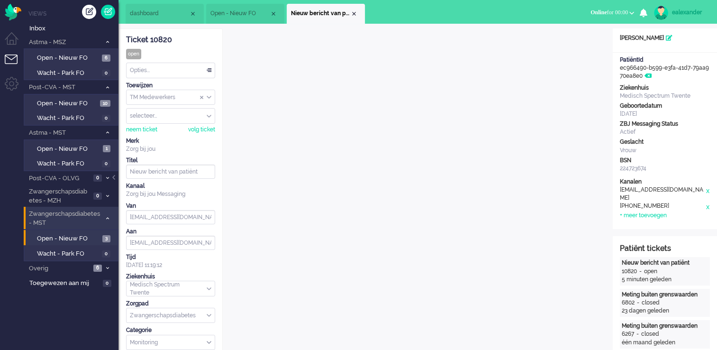
click at [205, 71] on div "Opties..." at bounding box center [171, 70] width 88 height 15
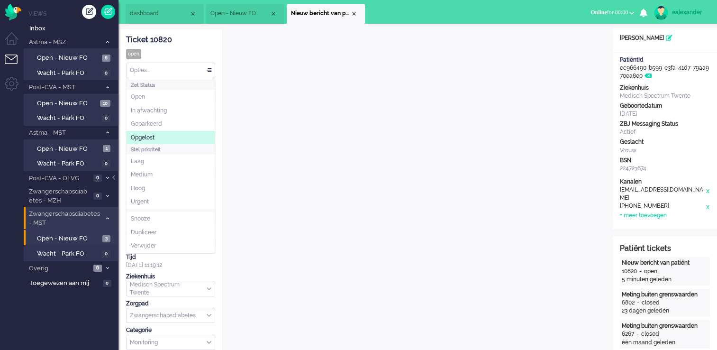
click at [171, 136] on li "Opgelost" at bounding box center [171, 138] width 88 height 14
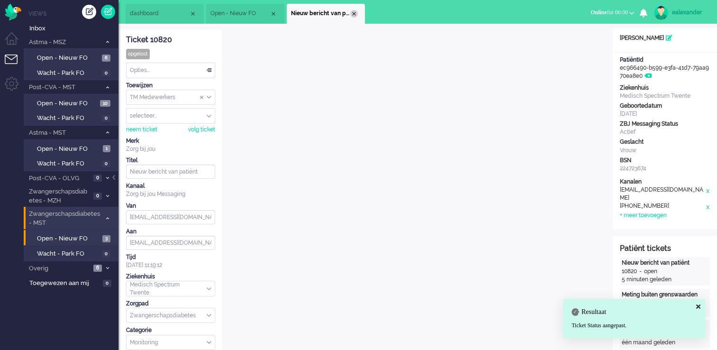
click at [354, 11] on div "Close tab" at bounding box center [354, 14] width 8 height 8
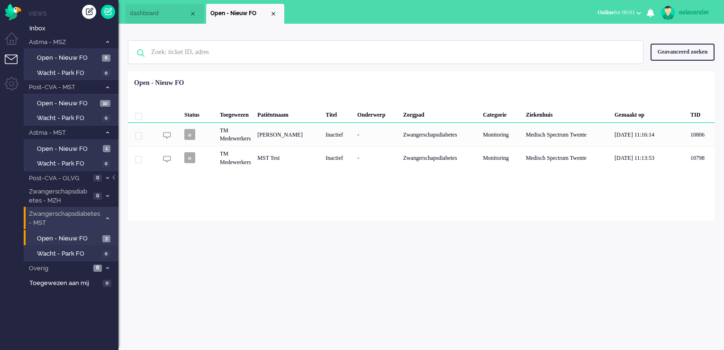
click at [696, 15] on div "ealexander" at bounding box center [697, 12] width 36 height 9
click at [681, 61] on link "Instellingen" at bounding box center [683, 63] width 71 height 9
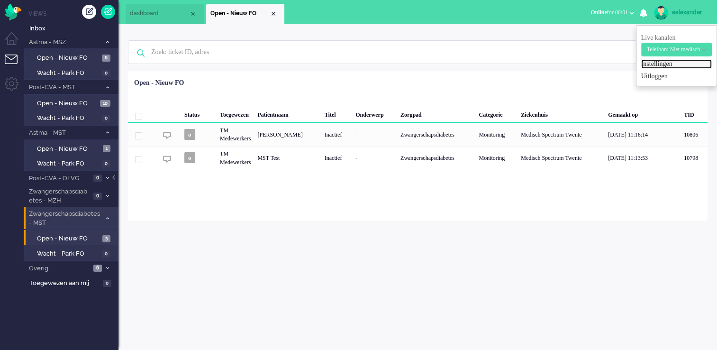
select select "nl"
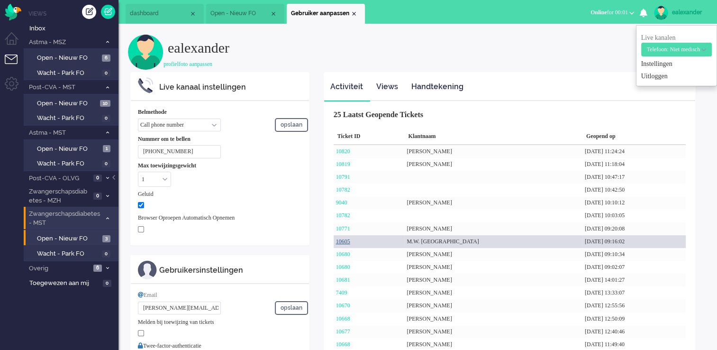
click at [344, 240] on link "10605" at bounding box center [343, 241] width 14 height 7
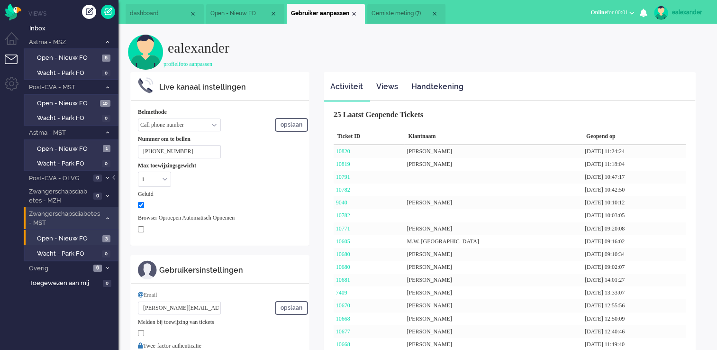
click at [413, 11] on span "Gemiste meting (7)" at bounding box center [401, 13] width 59 height 8
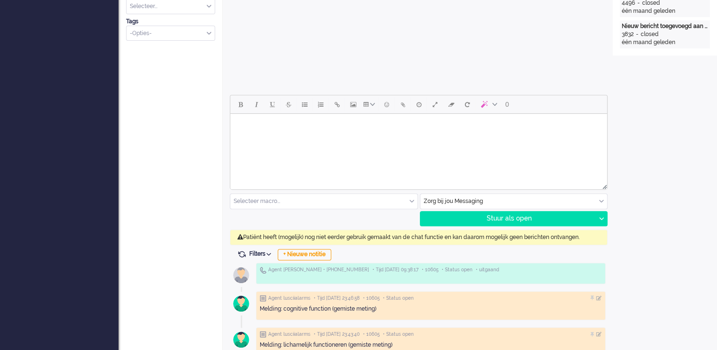
scroll to position [379, 0]
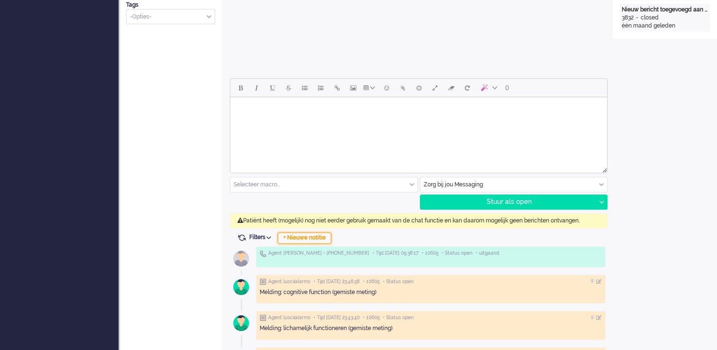
click at [310, 239] on div "+ Nieuwe notitie" at bounding box center [305, 237] width 54 height 11
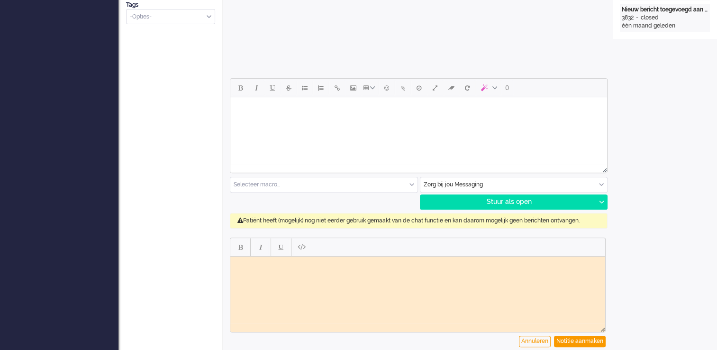
scroll to position [0, 0]
click at [302, 271] on html at bounding box center [417, 263] width 375 height 15
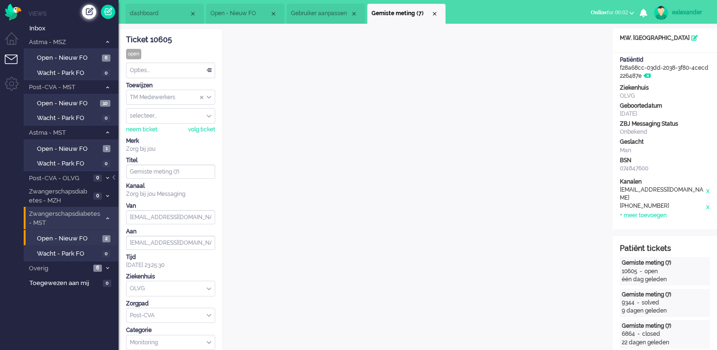
click at [85, 13] on div "Creëer ticket" at bounding box center [89, 12] width 14 height 14
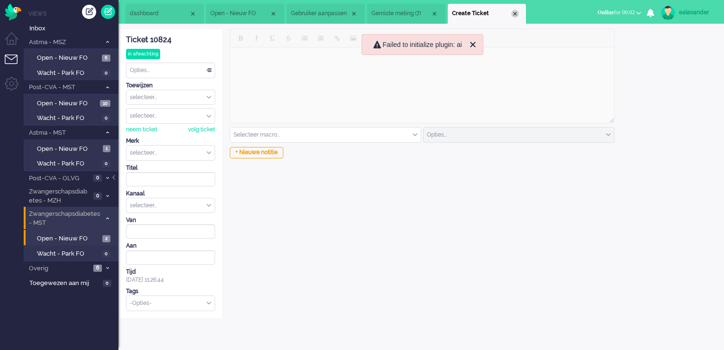
click at [518, 12] on div "Close tab" at bounding box center [515, 14] width 8 height 8
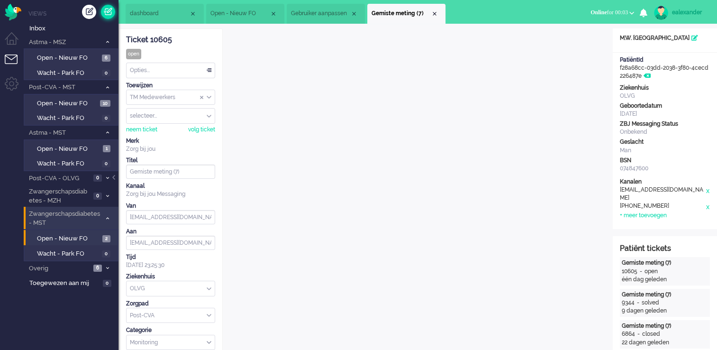
click at [110, 16] on link at bounding box center [108, 12] width 14 height 14
